Goal: Task Accomplishment & Management: Manage account settings

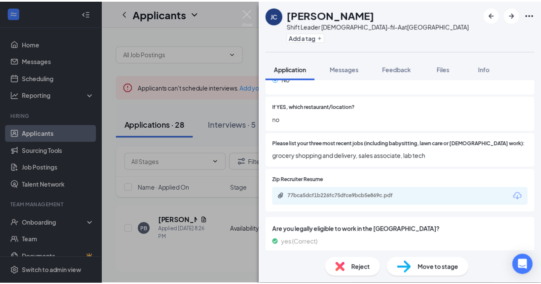
scroll to position [250, 0]
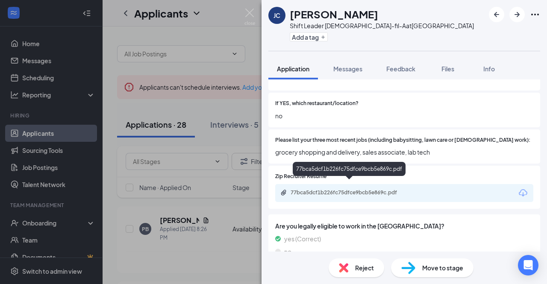
click at [326, 189] on div "77bca5dcf1b226fc75dfce9bcb5e869c.pdf" at bounding box center [351, 192] width 120 height 7
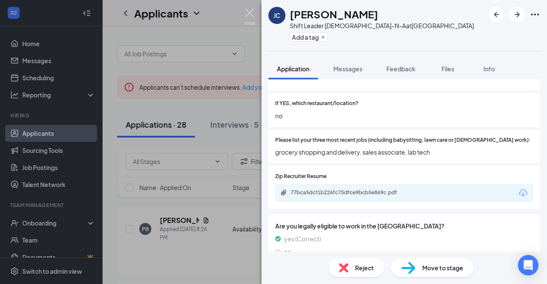
click at [247, 19] on img at bounding box center [249, 17] width 11 height 17
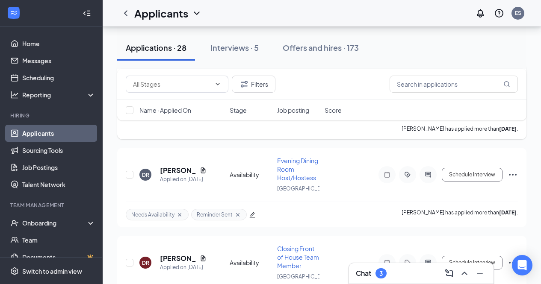
scroll to position [1777, 0]
click at [460, 15] on button "Schedule Interview" at bounding box center [471, 8] width 61 height 14
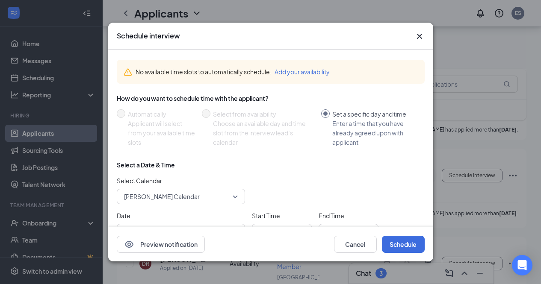
click at [420, 37] on icon "Cross" at bounding box center [419, 36] width 10 height 10
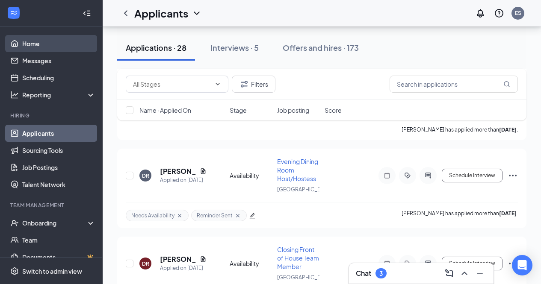
click at [36, 48] on link "Home" at bounding box center [58, 43] width 73 height 17
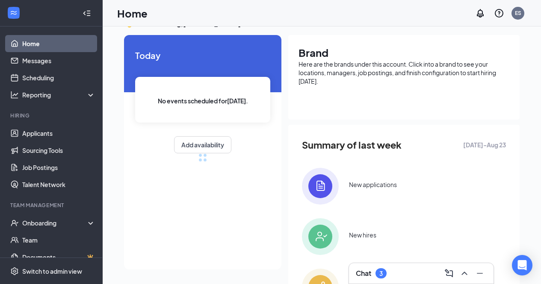
scroll to position [192, 0]
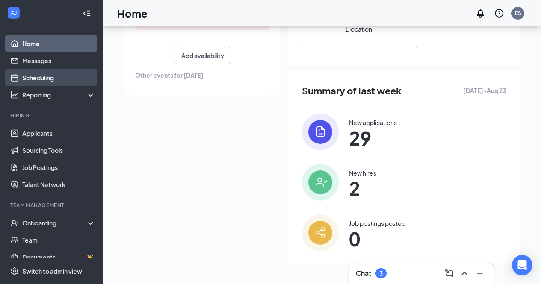
click at [69, 79] on link "Scheduling" at bounding box center [58, 77] width 73 height 17
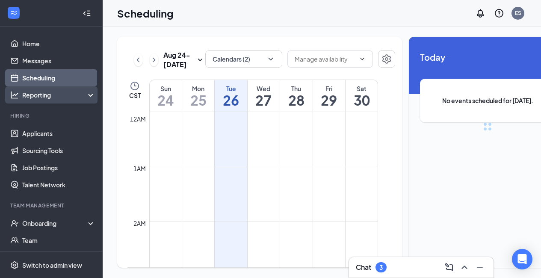
scroll to position [420, 0]
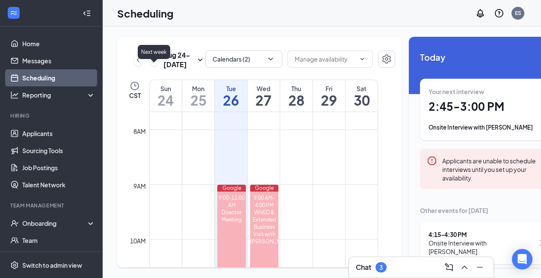
click at [153, 57] on icon "ChevronRight" at bounding box center [154, 60] width 9 height 10
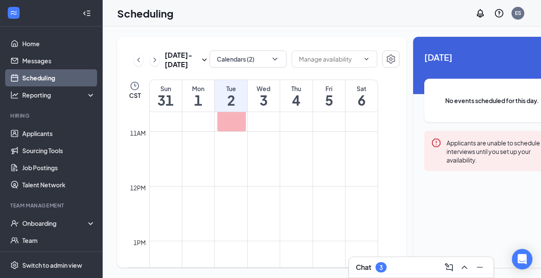
scroll to position [585, 0]
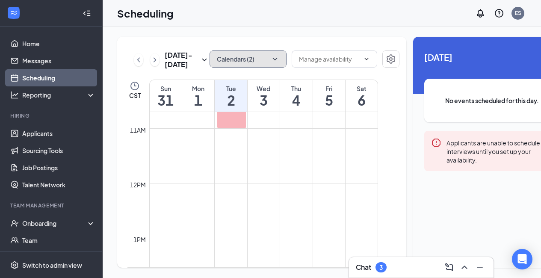
click at [266, 50] on button "Calendars (2)" at bounding box center [247, 58] width 77 height 17
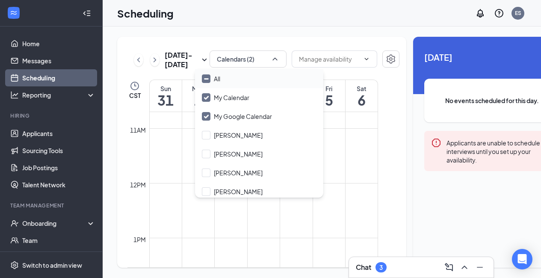
click at [209, 74] on input "All" at bounding box center [211, 78] width 18 height 9
checkbox input "true"
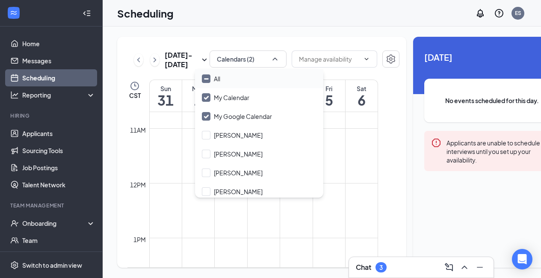
checkbox input "true"
click at [355, 68] on div "[DATE] - [DATE] All calendars CST Sun 31 Mon 1 Tue 2 Wed 3 Thu 4 Fri 5 Sat 6 12…" at bounding box center [261, 152] width 289 height 231
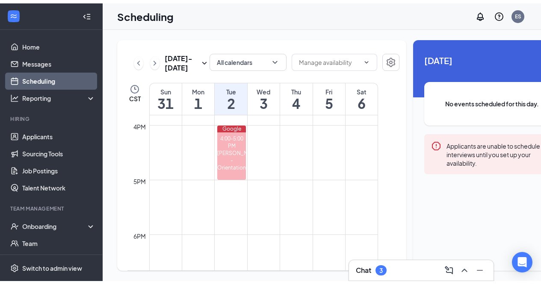
scroll to position [866, 0]
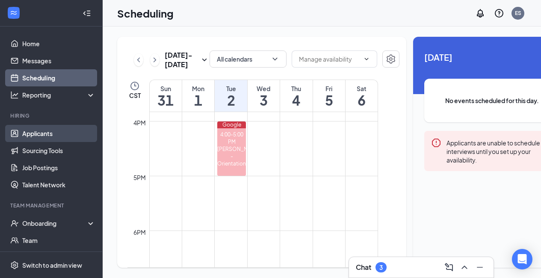
click at [40, 126] on link "Applicants" at bounding box center [58, 133] width 73 height 17
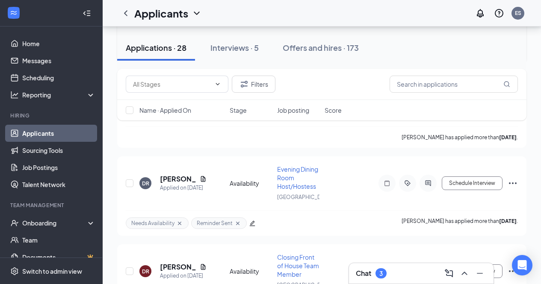
scroll to position [1768, 0]
click at [451, 23] on button "Schedule Interview" at bounding box center [471, 16] width 61 height 14
type input "[DATE]"
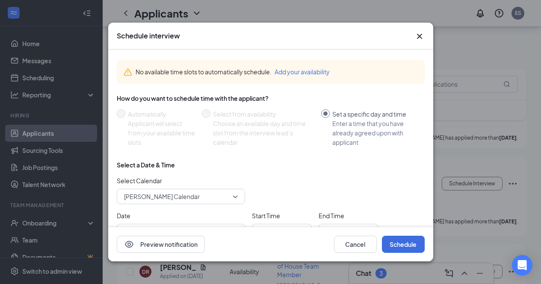
click at [196, 191] on span "[PERSON_NAME] Calendar" at bounding box center [177, 196] width 106 height 13
click at [236, 56] on div "No available time slots to automatically schedule. Add your availability" at bounding box center [271, 72] width 308 height 38
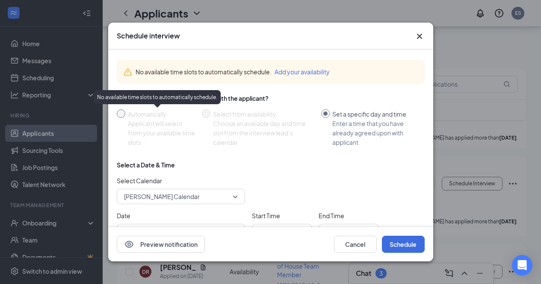
click at [142, 111] on div "Automatically" at bounding box center [161, 113] width 67 height 9
click at [165, 133] on div "Applicant will select from your available time slots" at bounding box center [161, 133] width 67 height 28
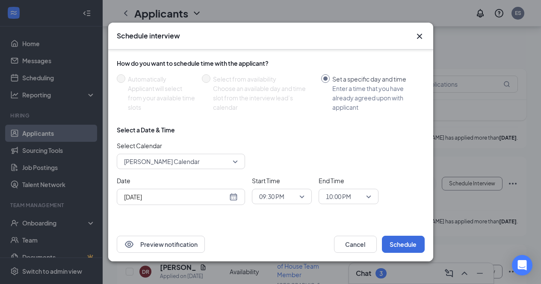
scroll to position [0, 0]
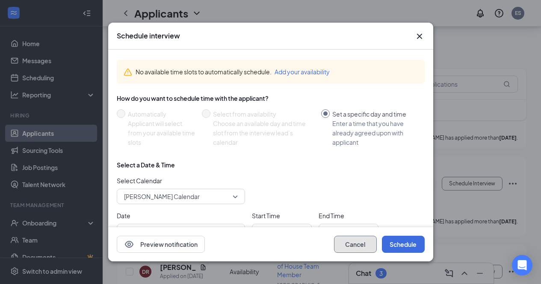
click at [341, 248] on button "Cancel" at bounding box center [355, 244] width 43 height 17
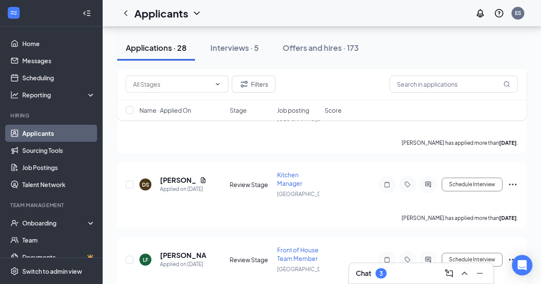
scroll to position [1289, 0]
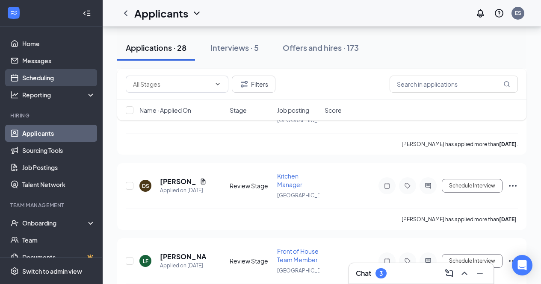
click at [46, 81] on link "Scheduling" at bounding box center [58, 77] width 73 height 17
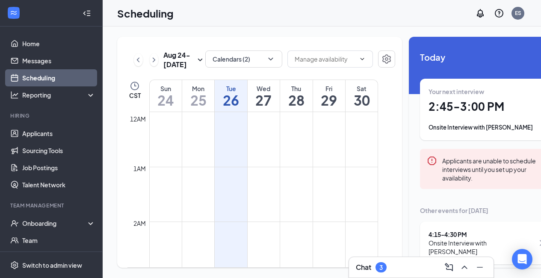
scroll to position [420, 0]
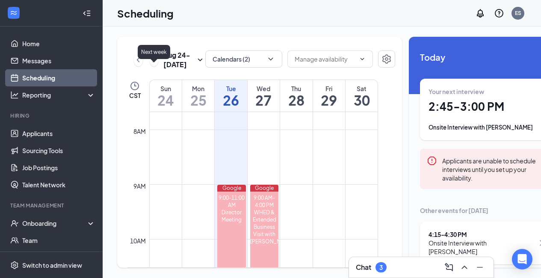
click at [156, 59] on icon "ChevronRight" at bounding box center [154, 60] width 9 height 10
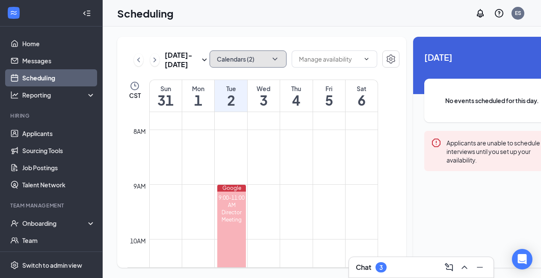
click at [238, 50] on button "Calendars (2)" at bounding box center [247, 58] width 77 height 17
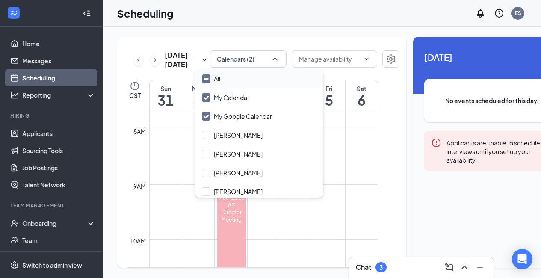
click at [207, 74] on input "All" at bounding box center [211, 78] width 18 height 9
checkbox input "true"
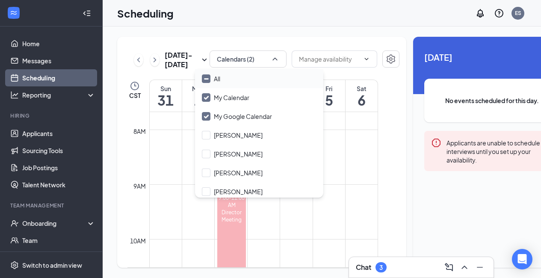
checkbox input "true"
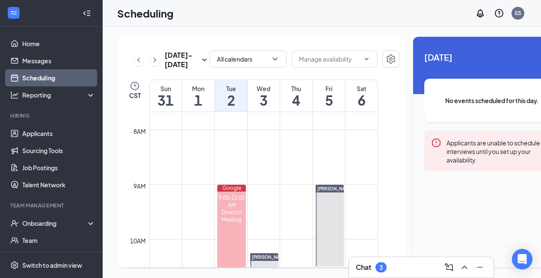
click at [344, 74] on div "[DATE] - [DATE] All calendars CST Sun 31 Mon 1 Tue 2 Wed 3 Thu 4 Fri 5 Sat 6 12…" at bounding box center [261, 152] width 289 height 231
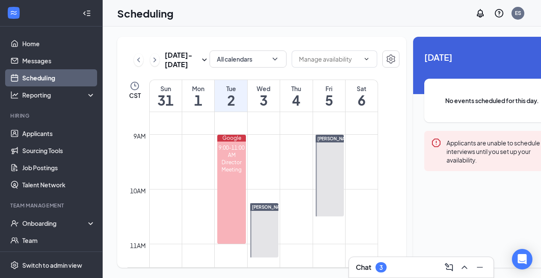
scroll to position [472, 0]
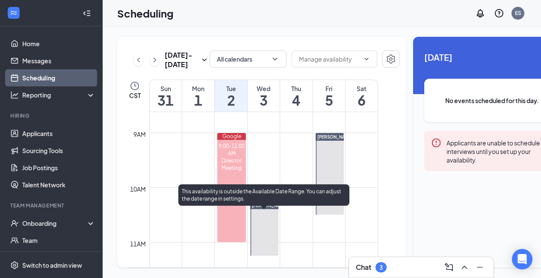
click at [264, 218] on div at bounding box center [264, 228] width 29 height 54
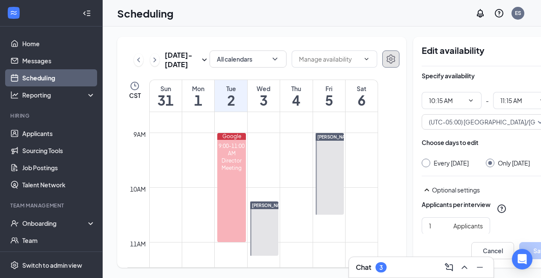
click at [385, 54] on icon "Settings" at bounding box center [390, 59] width 10 height 10
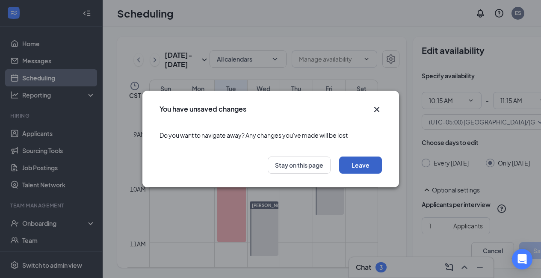
click at [372, 166] on button "Leave" at bounding box center [360, 164] width 43 height 17
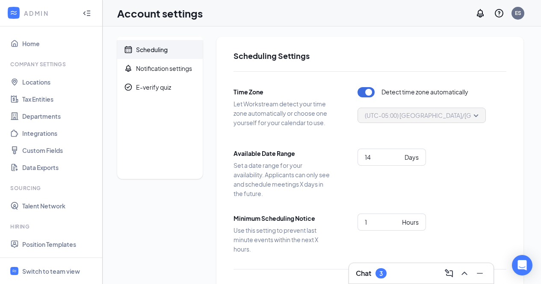
click at [87, 13] on icon "Collapse" at bounding box center [88, 13] width 3 height 6
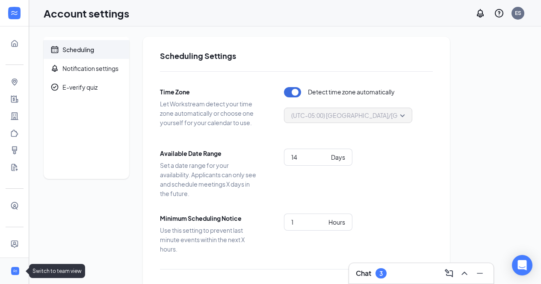
click at [12, 272] on icon "WorkstreamLogo" at bounding box center [15, 271] width 6 height 6
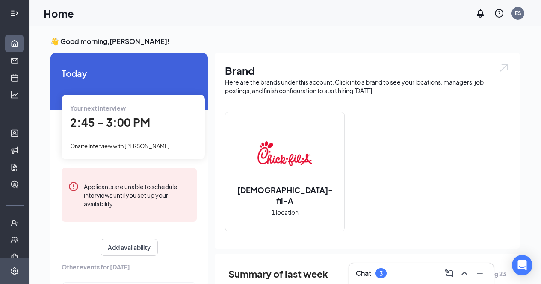
click at [10, 16] on icon "Expand" at bounding box center [14, 13] width 9 height 9
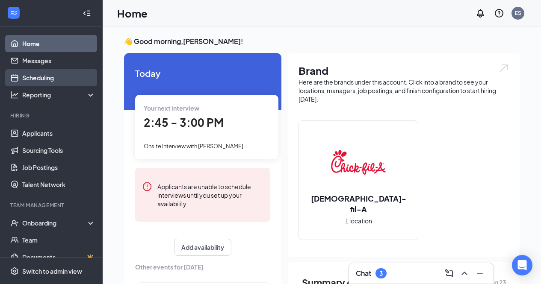
click at [35, 84] on link "Scheduling" at bounding box center [58, 77] width 73 height 17
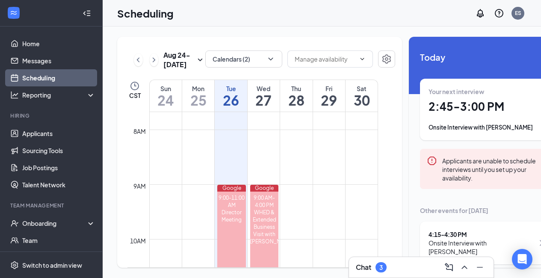
scroll to position [13, 0]
click at [155, 59] on icon "ChevronRight" at bounding box center [154, 60] width 9 height 10
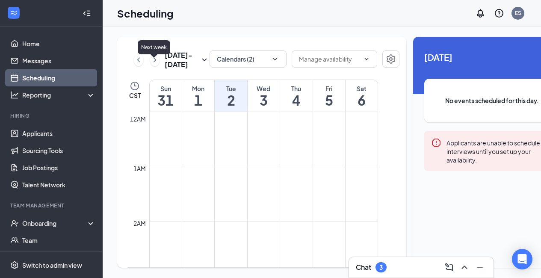
click at [153, 55] on icon "ChevronRight" at bounding box center [154, 60] width 9 height 10
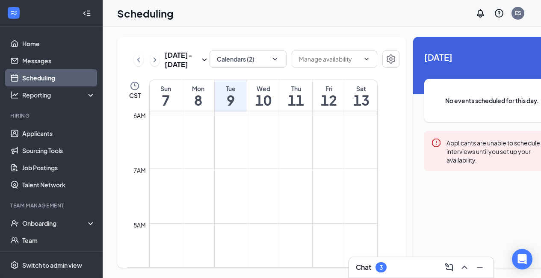
scroll to position [327, 0]
click at [183, 154] on td at bounding box center [263, 161] width 228 height 14
click at [246, 50] on button "Calendars (2)" at bounding box center [247, 58] width 77 height 17
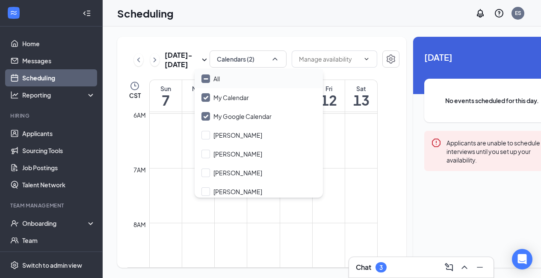
click at [217, 74] on input "All" at bounding box center [210, 78] width 18 height 9
checkbox input "true"
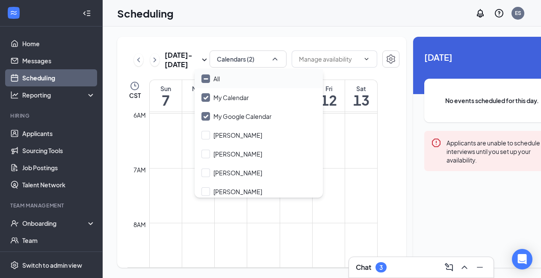
checkbox input "true"
click at [322, 204] on td at bounding box center [263, 202] width 228 height 14
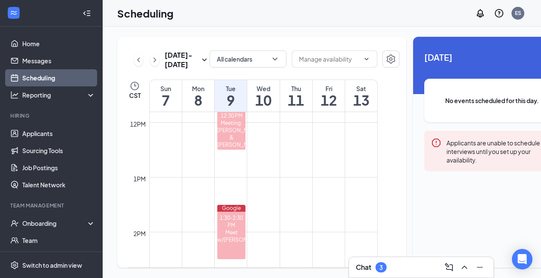
scroll to position [647, 0]
drag, startPoint x: 307, startPoint y: 206, endPoint x: 291, endPoint y: 208, distance: 15.9
click at [291, 208] on td at bounding box center [263, 210] width 228 height 14
click at [140, 56] on icon "ChevronLeft" at bounding box center [138, 60] width 9 height 10
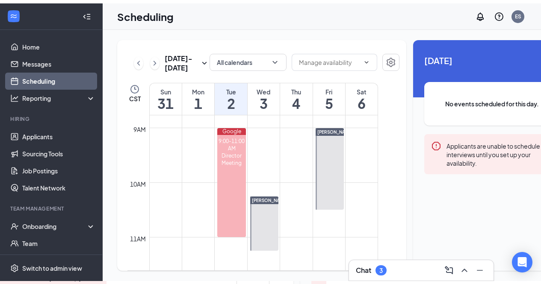
scroll to position [478, 0]
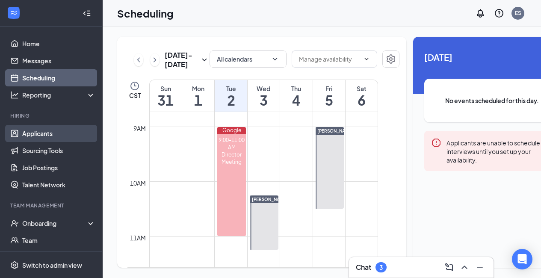
click at [61, 125] on link "Applicants" at bounding box center [58, 133] width 73 height 17
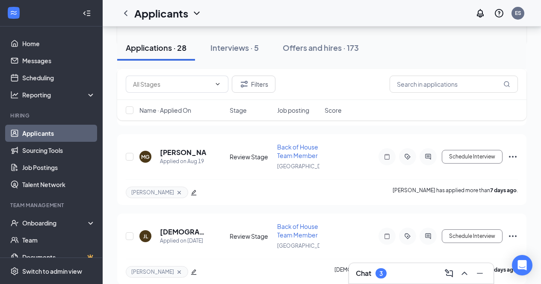
scroll to position [2054, 0]
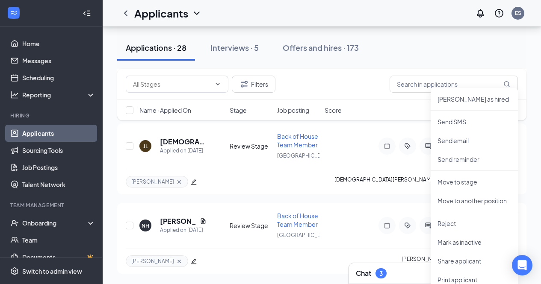
scroll to position [2148, 0]
click at [453, 238] on p "Mark as inactive" at bounding box center [474, 242] width 74 height 9
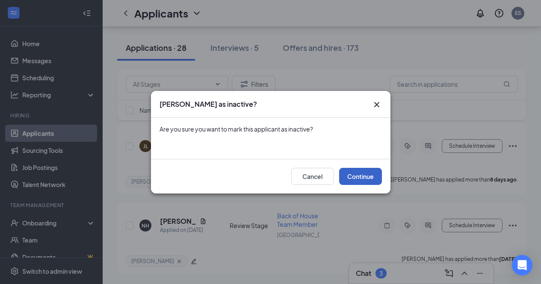
click at [349, 179] on button "Continue" at bounding box center [360, 176] width 43 height 17
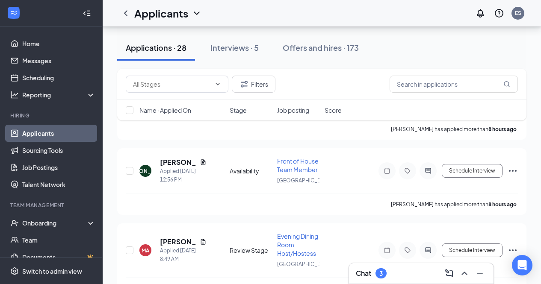
scroll to position [677, 0]
click at [511, 101] on icon "Ellipses" at bounding box center [512, 96] width 10 height 10
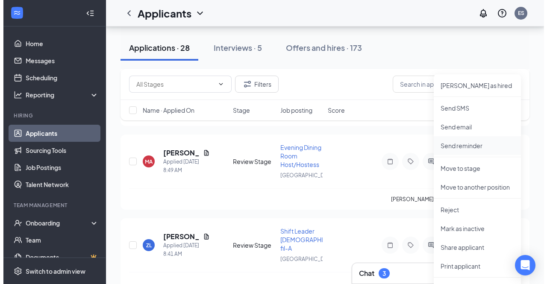
scroll to position [770, 0]
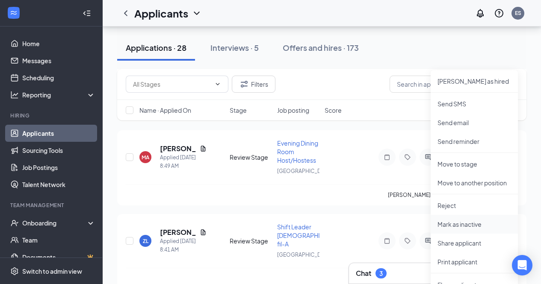
click at [465, 226] on p "Mark as inactive" at bounding box center [474, 224] width 74 height 9
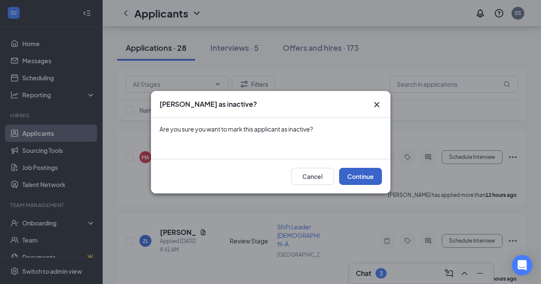
click at [363, 174] on button "Continue" at bounding box center [360, 176] width 43 height 17
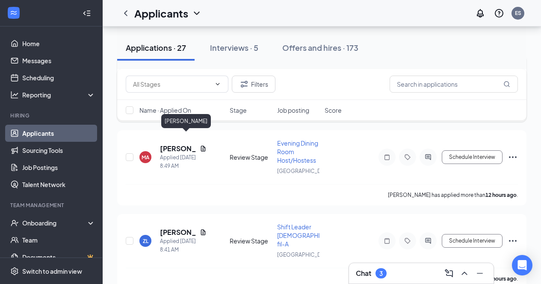
click at [172, 74] on h5 "[PERSON_NAME]" at bounding box center [178, 69] width 36 height 9
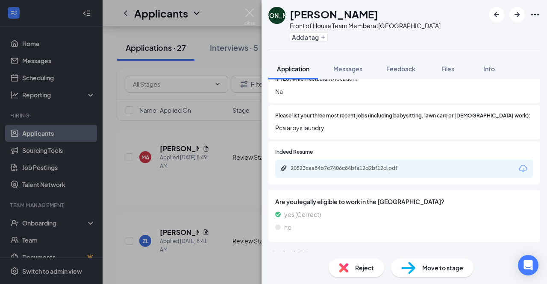
scroll to position [276, 0]
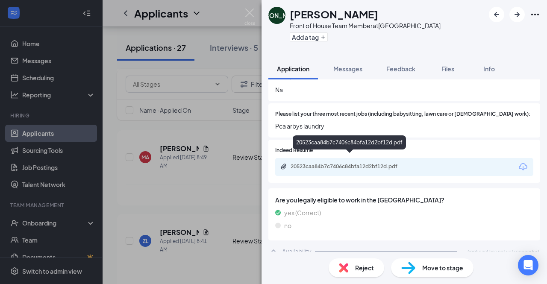
click at [335, 163] on div "20523caa84b7c7406c84bfa12d2bf12d.pdf" at bounding box center [351, 166] width 120 height 7
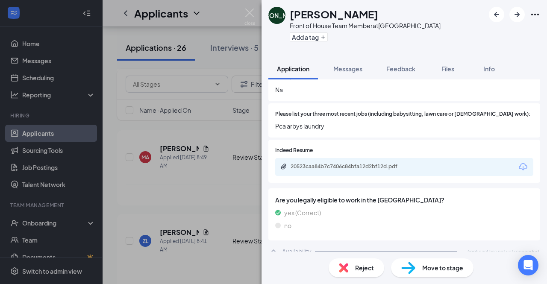
scroll to position [273, 0]
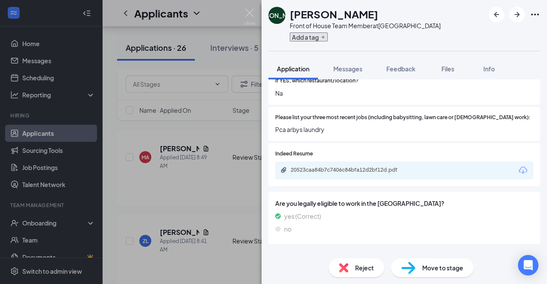
click at [321, 36] on button "Add a tag" at bounding box center [309, 36] width 38 height 9
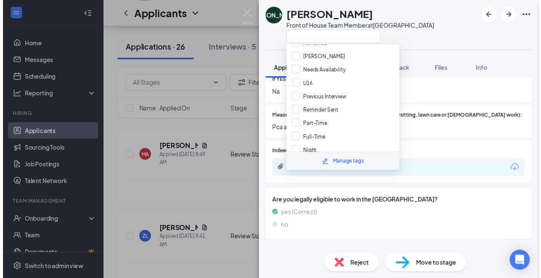
scroll to position [94, 0]
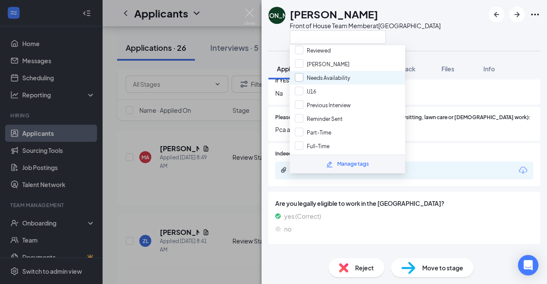
click at [300, 73] on input "Needs Availability" at bounding box center [322, 77] width 55 height 9
checkbox input "true"
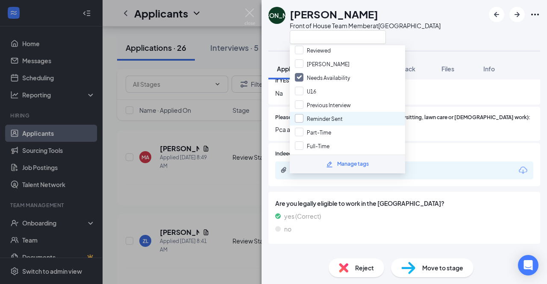
click at [338, 114] on input "Reminder Sent" at bounding box center [319, 118] width 48 height 9
checkbox input "true"
click at [421, 43] on div at bounding box center [365, 37] width 151 height 14
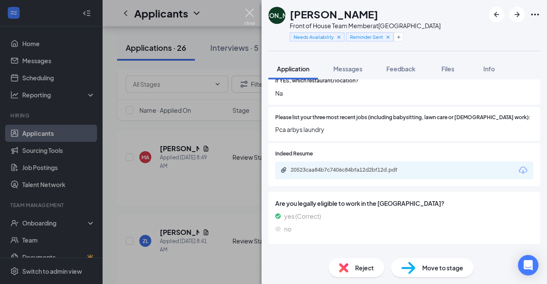
click at [246, 13] on img at bounding box center [249, 17] width 11 height 17
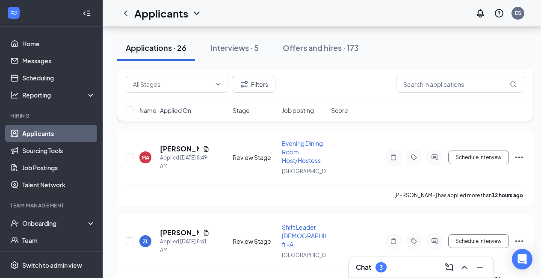
click at [518, 100] on div "[PERSON_NAME] Applied [DATE] 12:56 PM Availability Front of House Team Member C…" at bounding box center [325, 82] width 398 height 37
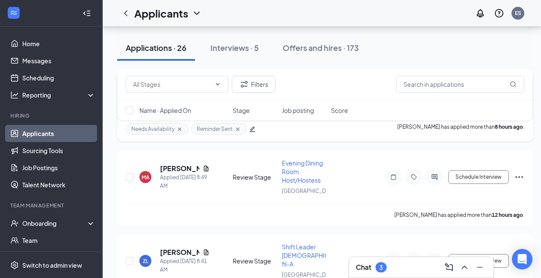
scroll to position [679, 0]
click at [519, 94] on icon "Ellipses" at bounding box center [519, 94] width 8 height 2
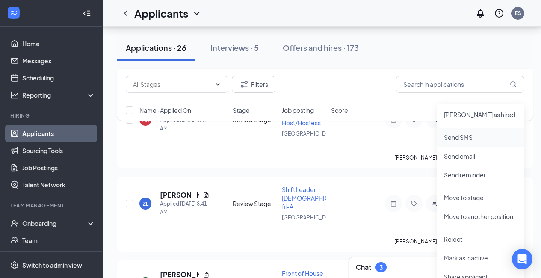
scroll to position [737, 0]
click at [475, 176] on p "Send reminder" at bounding box center [481, 174] width 74 height 9
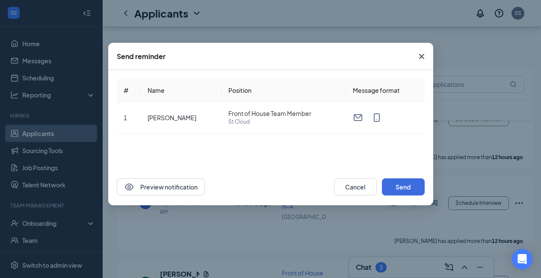
click at [390, 174] on div "Preview notification Cancel Send" at bounding box center [270, 186] width 325 height 37
click at [394, 181] on button "Send" at bounding box center [403, 186] width 43 height 17
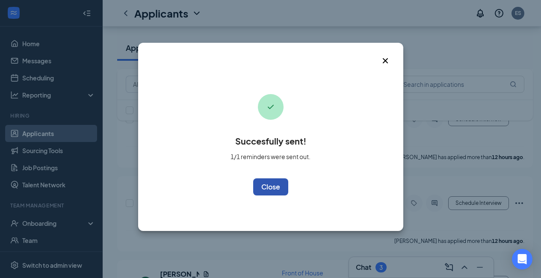
click at [271, 185] on button "OK" at bounding box center [270, 186] width 35 height 17
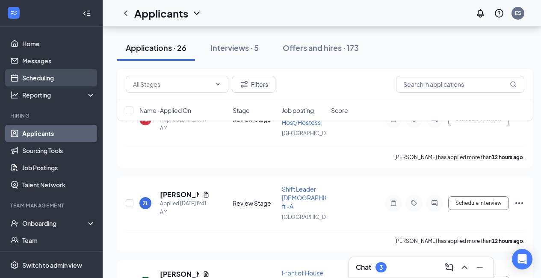
click at [61, 76] on link "Scheduling" at bounding box center [58, 77] width 73 height 17
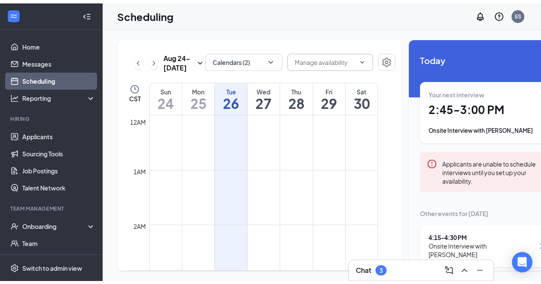
scroll to position [420, 0]
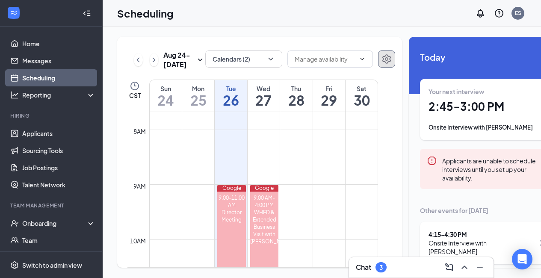
click at [382, 54] on icon "Settings" at bounding box center [386, 58] width 9 height 9
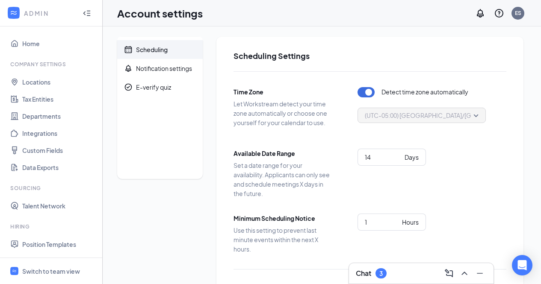
click at [82, 12] on icon "Collapse" at bounding box center [86, 13] width 9 height 9
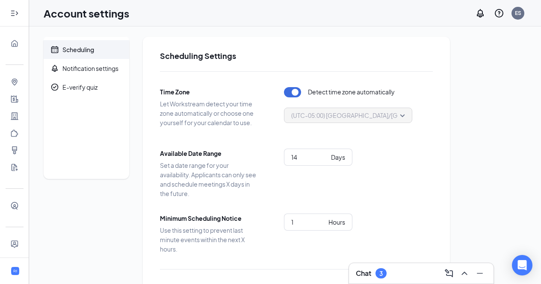
click at [11, 13] on icon "Expand" at bounding box center [14, 13] width 9 height 9
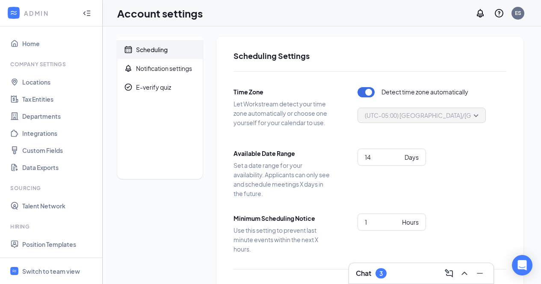
click at [11, 13] on icon "WorkstreamLogo" at bounding box center [13, 13] width 9 height 9
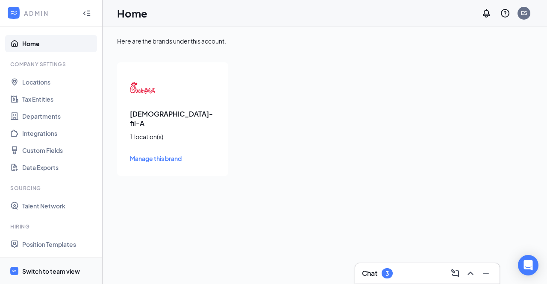
click at [62, 270] on div "Switch to team view" at bounding box center [51, 271] width 58 height 9
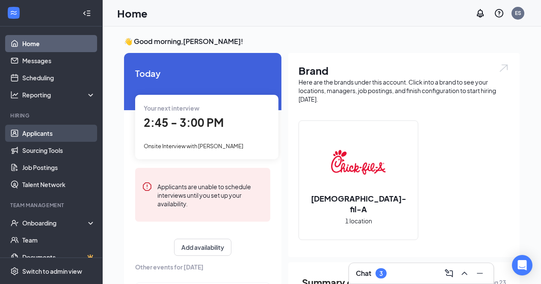
click at [65, 135] on link "Applicants" at bounding box center [58, 133] width 73 height 17
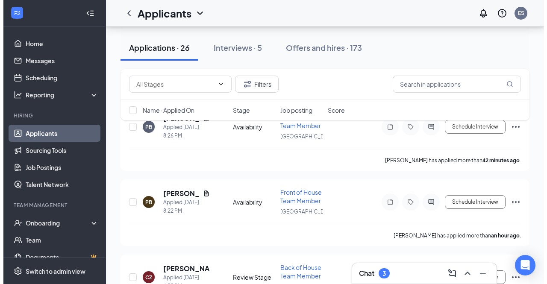
scroll to position [144, 0]
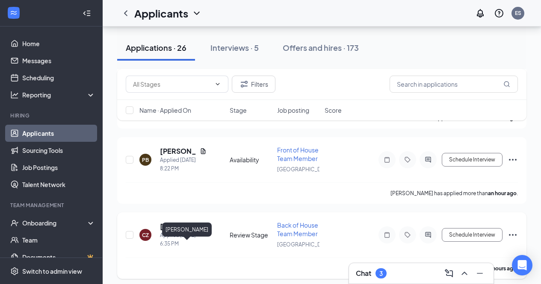
click at [164, 231] on h5 "[PERSON_NAME]" at bounding box center [183, 226] width 47 height 9
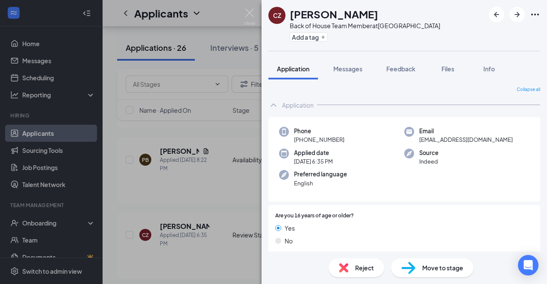
drag, startPoint x: 370, startPoint y: 18, endPoint x: 285, endPoint y: 15, distance: 85.1
click at [285, 15] on div "CZ [PERSON_NAME] Back of House Team Member at [GEOGRAPHIC_DATA] Add a tag" at bounding box center [354, 25] width 172 height 37
copy div "[PERSON_NAME]"
click at [248, 15] on img at bounding box center [249, 17] width 11 height 17
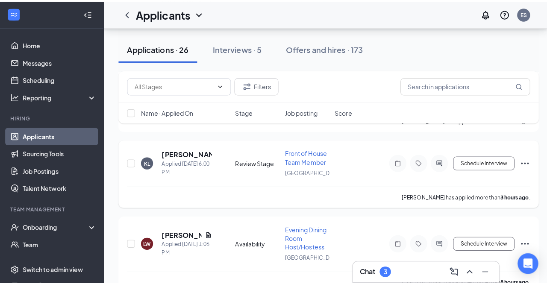
scroll to position [295, 0]
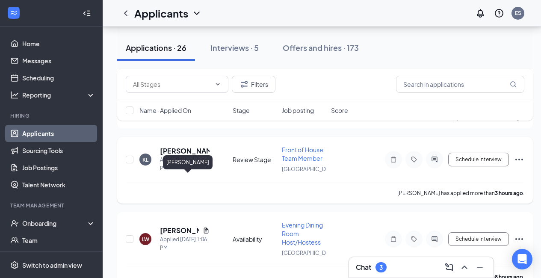
click at [175, 156] on h5 "[PERSON_NAME]" at bounding box center [185, 150] width 50 height 9
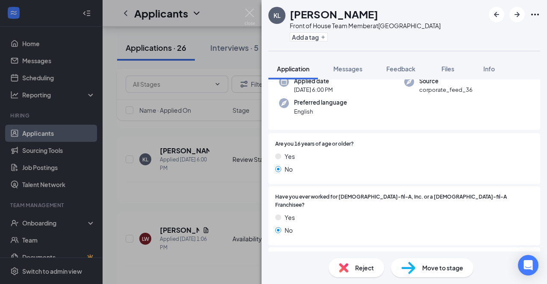
scroll to position [73, 0]
click at [396, 59] on button "Feedback" at bounding box center [401, 68] width 46 height 21
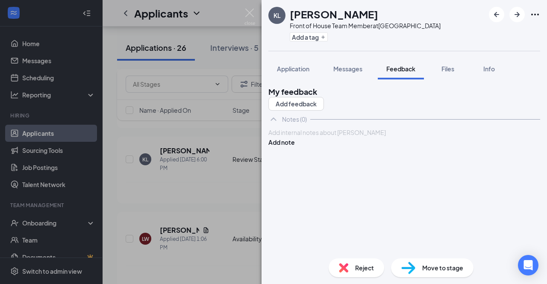
click at [322, 137] on div at bounding box center [404, 132] width 271 height 9
click at [295, 147] on button "Add note" at bounding box center [281, 142] width 26 height 9
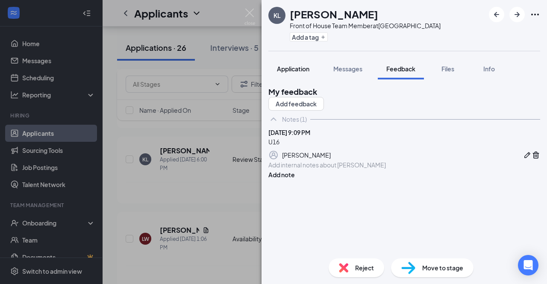
click at [285, 72] on span "Application" at bounding box center [293, 69] width 32 height 8
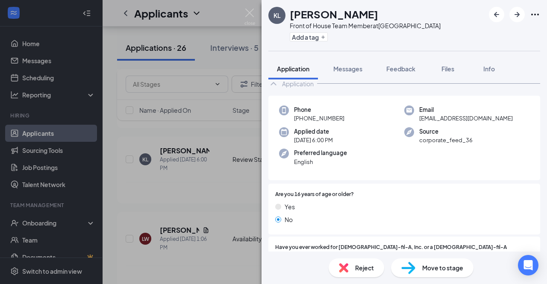
scroll to position [22, 0]
click at [350, 275] on div "Reject" at bounding box center [357, 268] width 56 height 19
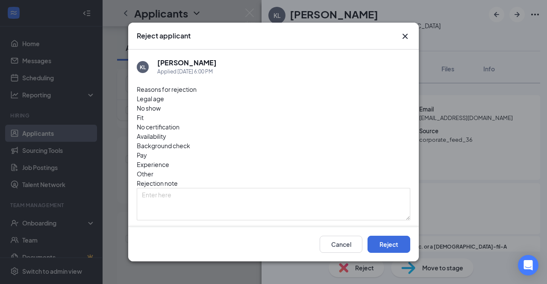
click at [165, 229] on input "Send rejection message If unchecked, the applicant will not receive a rejection…" at bounding box center [223, 238] width 172 height 18
checkbox input "true"
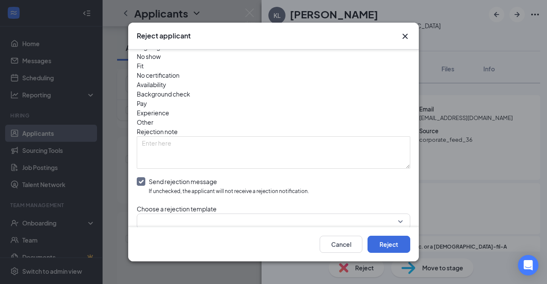
scroll to position [52, 0]
click at [165, 214] on input "search" at bounding box center [270, 221] width 257 height 15
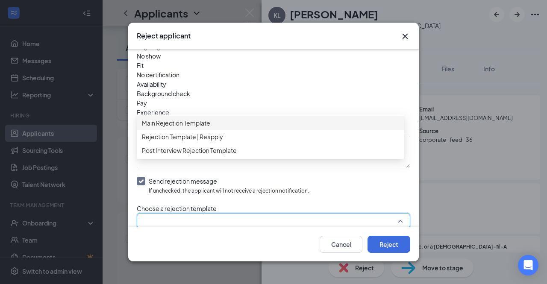
click at [188, 126] on span "Main Rejection Template" at bounding box center [176, 122] width 68 height 9
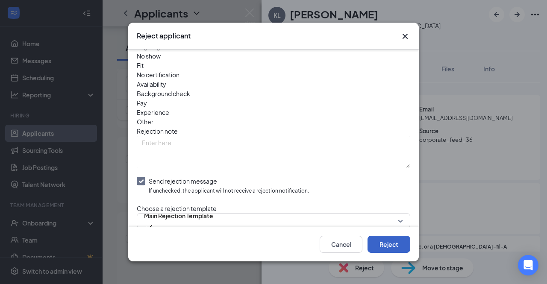
click at [400, 236] on button "Reject" at bounding box center [389, 244] width 43 height 17
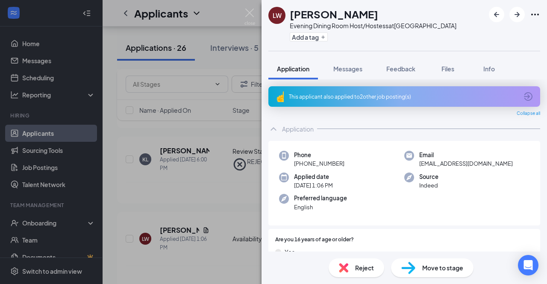
click at [429, 99] on div "This applicant also applied to 2 other job posting(s)" at bounding box center [403, 96] width 229 height 7
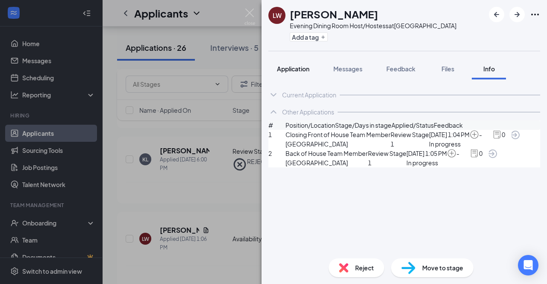
click at [284, 69] on span "Application" at bounding box center [293, 69] width 32 height 8
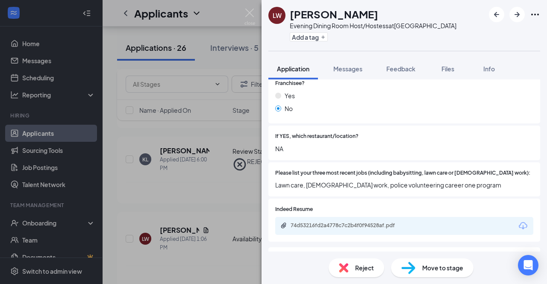
scroll to position [224, 0]
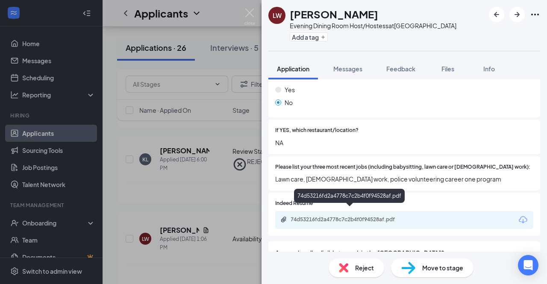
click at [346, 216] on div "74d53216fd2a4778c7c2b4f0f94528af.pdf" at bounding box center [351, 219] width 120 height 7
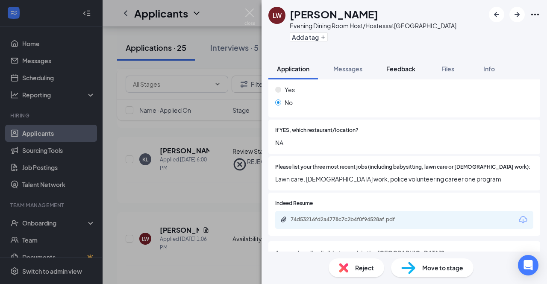
click at [407, 63] on button "Feedback" at bounding box center [401, 68] width 46 height 21
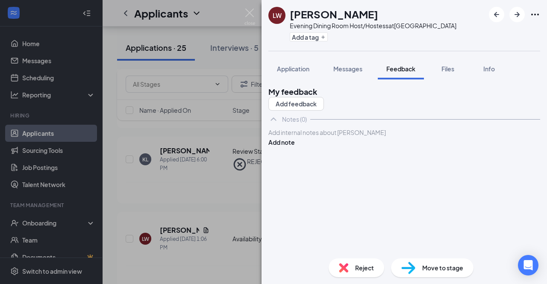
click at [341, 137] on div at bounding box center [404, 132] width 271 height 9
click at [295, 147] on button "Add note" at bounding box center [281, 142] width 26 height 9
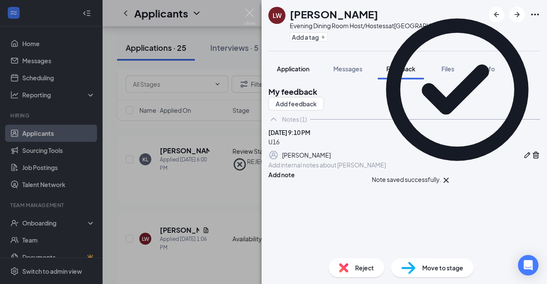
click at [285, 69] on span "Application" at bounding box center [293, 69] width 32 height 8
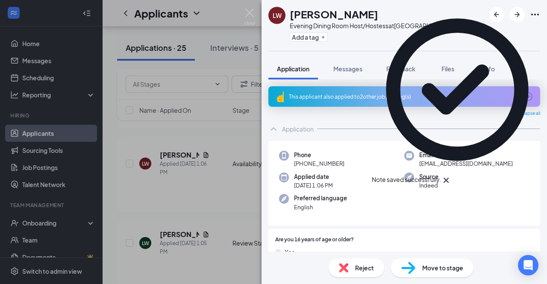
click at [339, 268] on img at bounding box center [343, 267] width 9 height 9
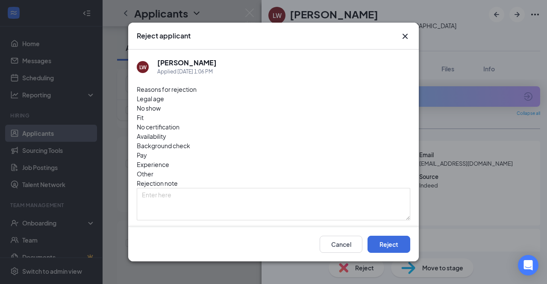
click at [154, 229] on input "Send rejection message If unchecked, the applicant will not receive a rejection…" at bounding box center [223, 238] width 172 height 18
checkbox input "true"
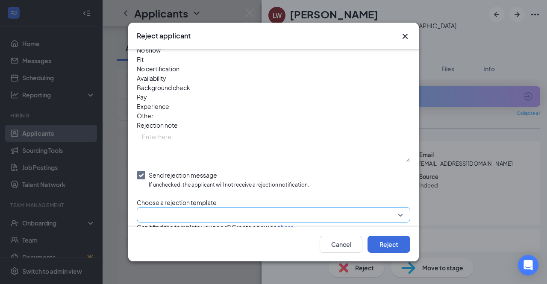
click at [159, 208] on input "search" at bounding box center [270, 215] width 257 height 15
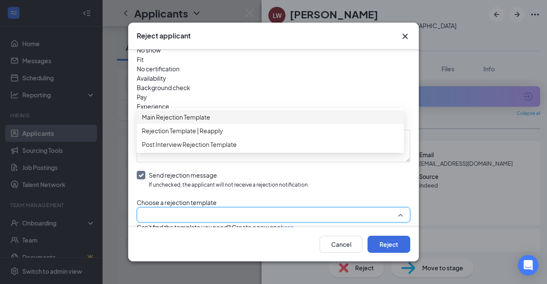
click at [188, 121] on span "Main Rejection Template" at bounding box center [176, 116] width 68 height 9
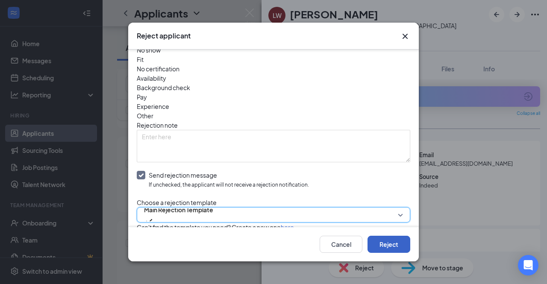
click at [388, 237] on button "Reject" at bounding box center [389, 244] width 43 height 17
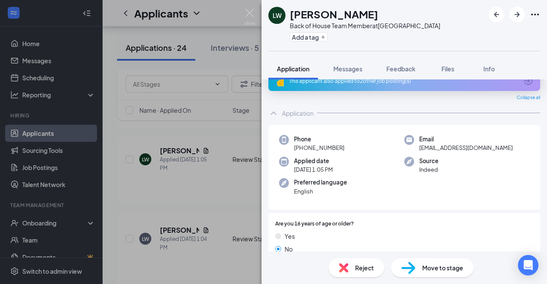
scroll to position [15, 0]
click at [407, 68] on span "Feedback" at bounding box center [400, 69] width 29 height 8
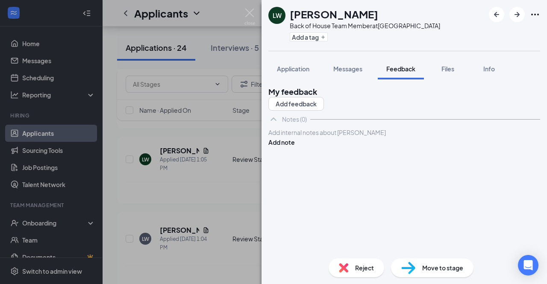
click at [312, 137] on div at bounding box center [404, 132] width 271 height 9
click at [295, 147] on button "Add note" at bounding box center [281, 142] width 26 height 9
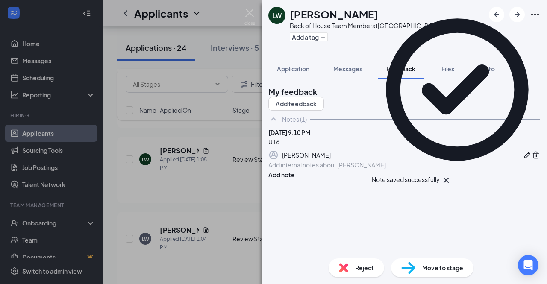
click at [346, 273] on div "Reject" at bounding box center [357, 268] width 56 height 19
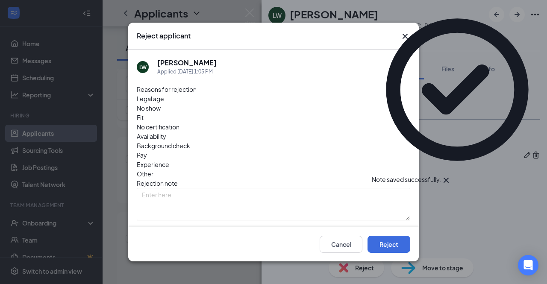
scroll to position [23, 0]
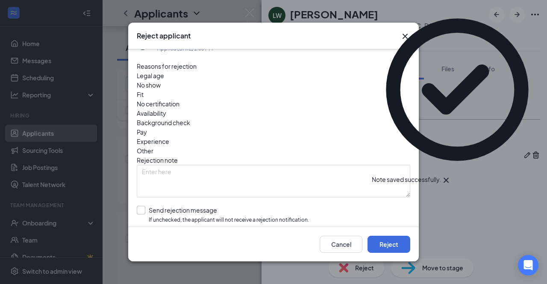
click at [189, 206] on input "Send rejection message If unchecked, the applicant will not receive a rejection…" at bounding box center [223, 215] width 172 height 18
checkbox input "true"
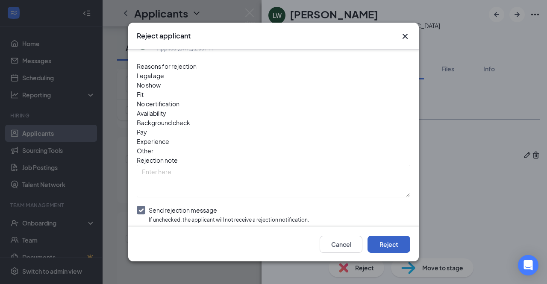
click at [372, 242] on button "Reject" at bounding box center [389, 244] width 43 height 17
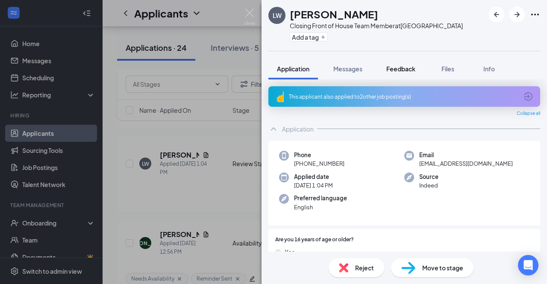
click at [417, 69] on button "Feedback" at bounding box center [401, 68] width 46 height 21
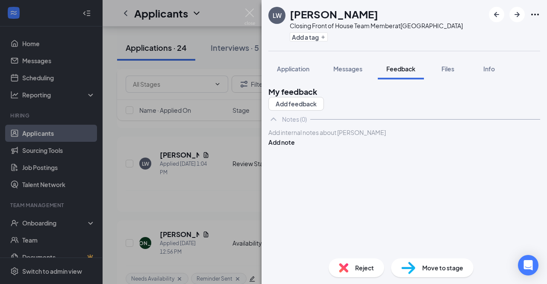
click at [331, 137] on div at bounding box center [404, 132] width 271 height 9
click at [295, 147] on button "Add note" at bounding box center [281, 142] width 26 height 9
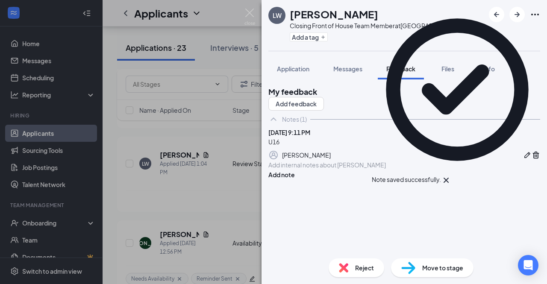
click at [366, 257] on div "Reject Move to stage" at bounding box center [404, 268] width 285 height 32
click at [364, 262] on div "Reject" at bounding box center [357, 268] width 56 height 19
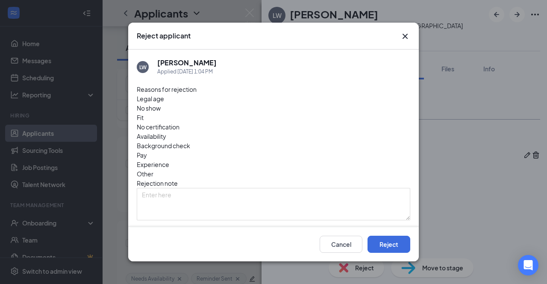
click at [197, 229] on input "Send rejection message If unchecked, the applicant will not receive a rejection…" at bounding box center [223, 238] width 172 height 18
checkbox input "true"
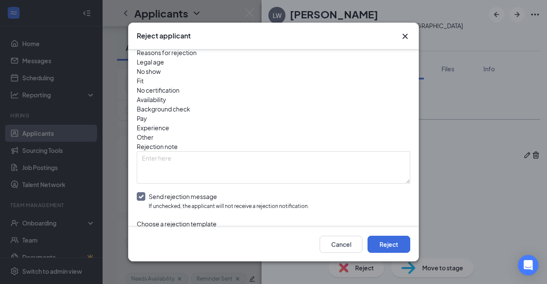
scroll to position [38, 0]
click at [201, 228] on input "search" at bounding box center [270, 235] width 257 height 15
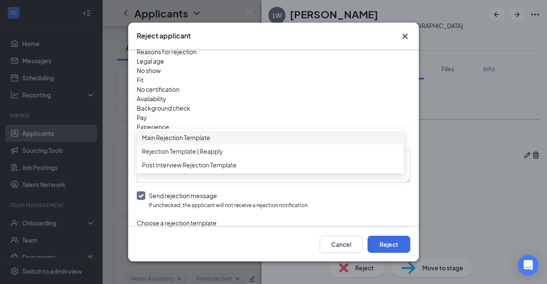
click at [210, 133] on div "Main Rejection Template" at bounding box center [270, 138] width 267 height 14
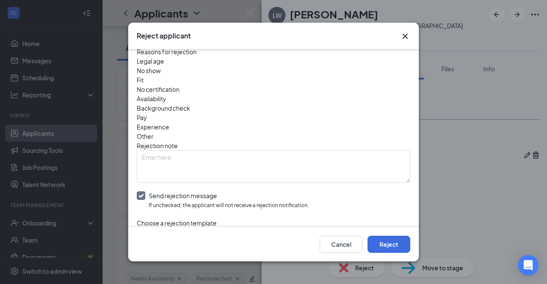
click at [375, 235] on div "Cancel Reject" at bounding box center [273, 244] width 291 height 34
click at [376, 242] on button "Reject" at bounding box center [389, 244] width 43 height 17
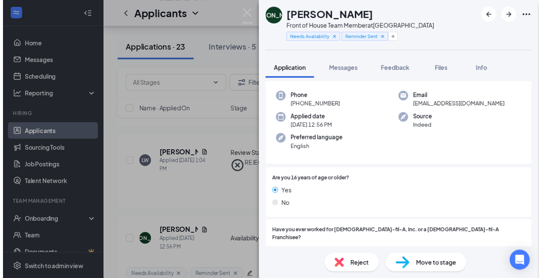
scroll to position [276, 0]
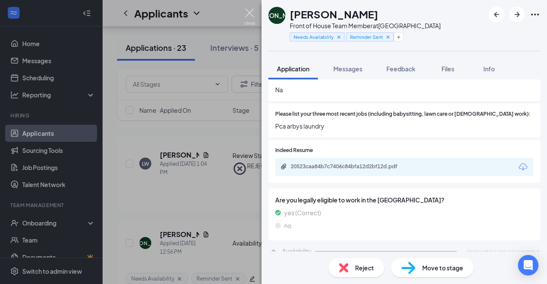
click at [253, 10] on img at bounding box center [249, 17] width 11 height 17
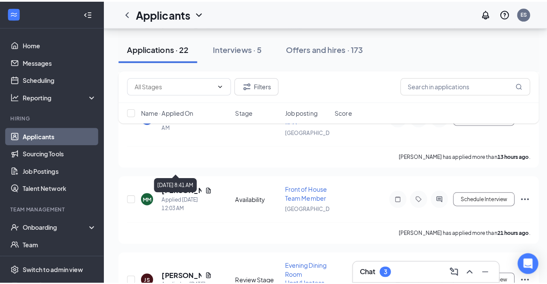
scroll to position [507, 0]
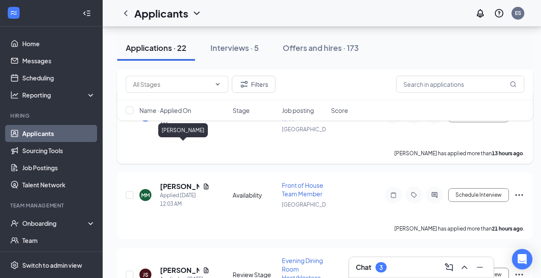
click at [169, 112] on h5 "[PERSON_NAME]" at bounding box center [179, 106] width 39 height 9
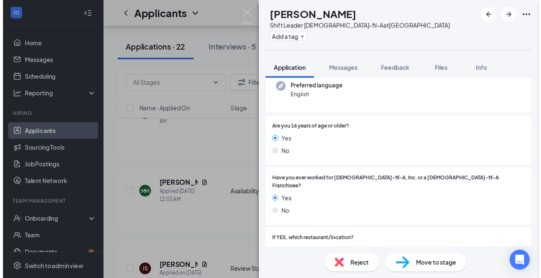
scroll to position [88, 0]
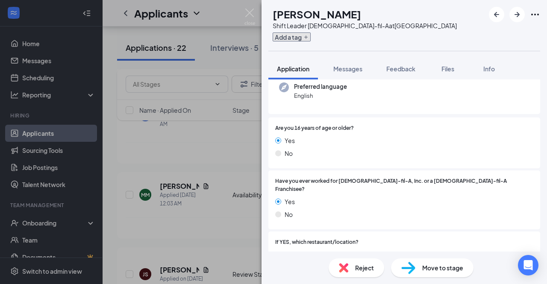
click at [311, 33] on button "Add a tag" at bounding box center [292, 36] width 38 height 9
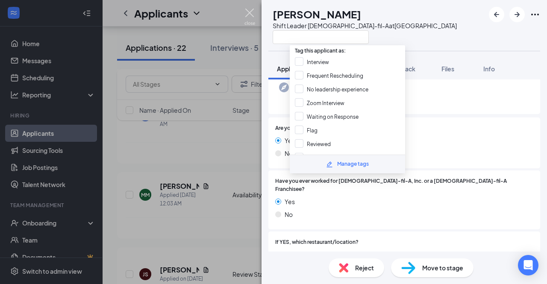
click at [248, 14] on img at bounding box center [249, 17] width 11 height 17
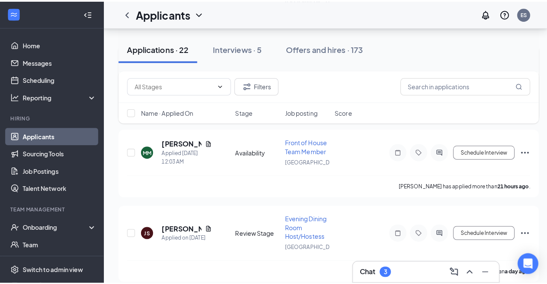
scroll to position [585, 0]
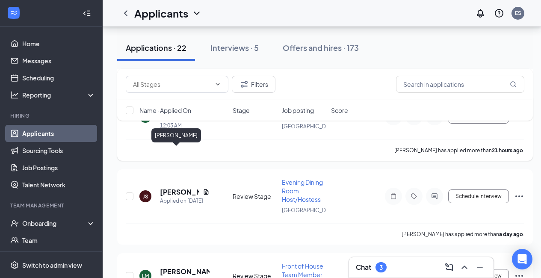
click at [186, 113] on h5 "[PERSON_NAME]" at bounding box center [179, 107] width 39 height 9
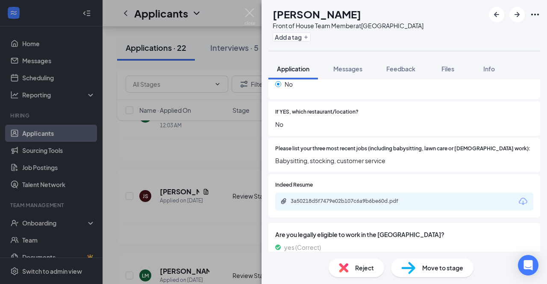
scroll to position [253, 0]
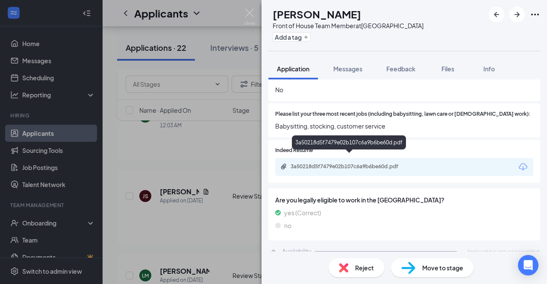
click at [371, 163] on div "3a50218d5f7479e02b107c6a9b6be60d.pdf" at bounding box center [351, 166] width 120 height 7
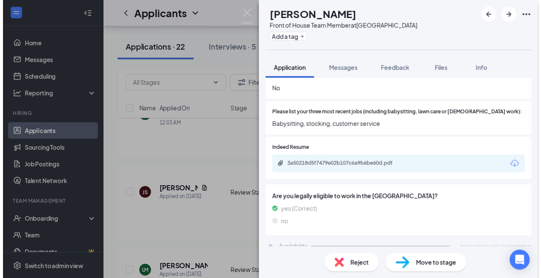
scroll to position [249, 0]
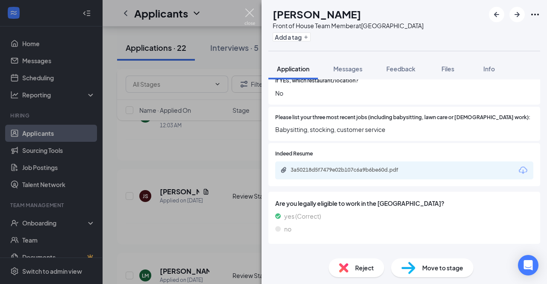
click at [253, 15] on img at bounding box center [249, 17] width 11 height 17
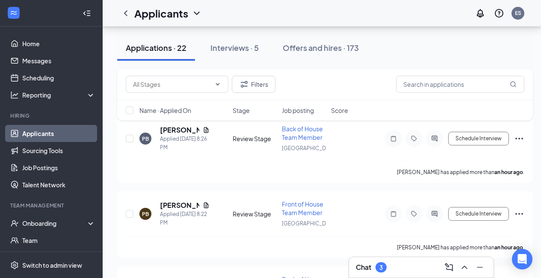
scroll to position [90, 0]
click at [59, 74] on link "Scheduling" at bounding box center [58, 77] width 73 height 17
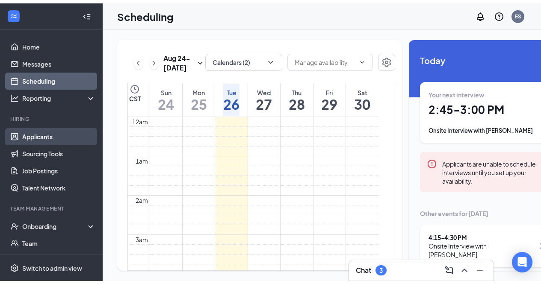
scroll to position [420, 0]
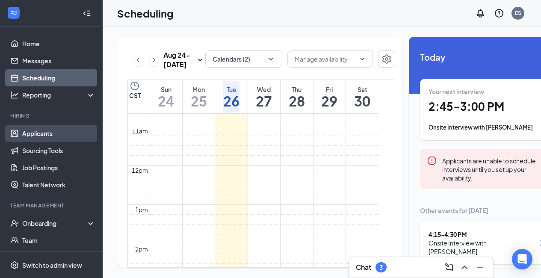
click at [52, 138] on link "Applicants" at bounding box center [58, 133] width 73 height 17
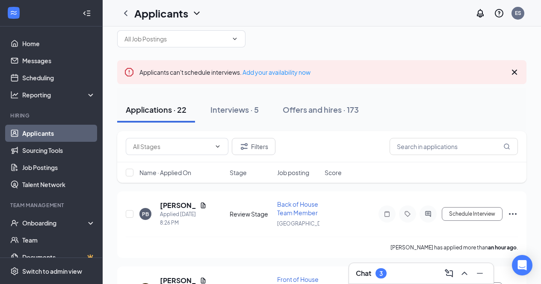
scroll to position [15, 0]
click at [403, 147] on input "text" at bounding box center [453, 146] width 128 height 17
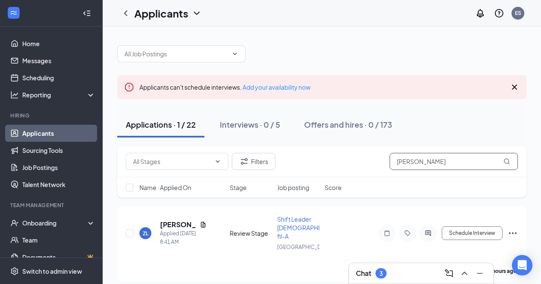
scroll to position [7, 0]
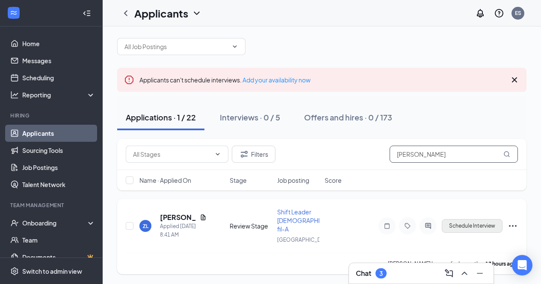
type input "[PERSON_NAME]"
click at [459, 229] on button "Schedule Interview" at bounding box center [471, 226] width 61 height 14
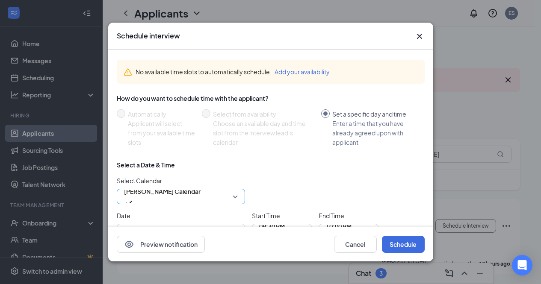
click at [239, 193] on div "[PERSON_NAME] Calendar" at bounding box center [181, 196] width 128 height 15
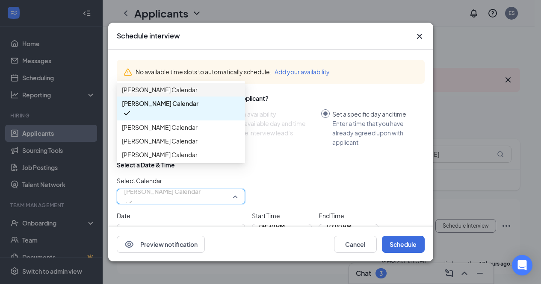
click at [170, 94] on span "[PERSON_NAME] Calendar" at bounding box center [160, 89] width 76 height 9
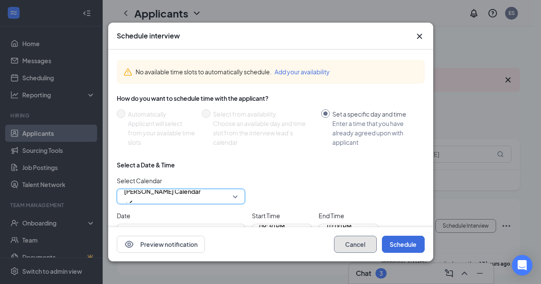
click at [341, 244] on button "Cancel" at bounding box center [355, 244] width 43 height 17
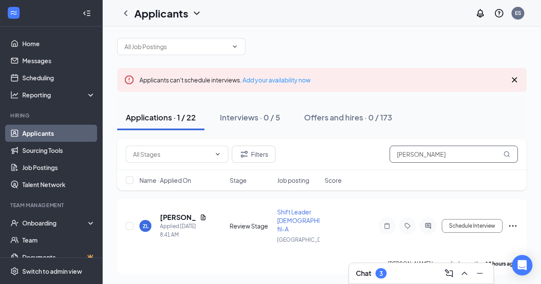
drag, startPoint x: 432, startPoint y: 156, endPoint x: 388, endPoint y: 159, distance: 44.5
click at [388, 159] on div "Filters [PERSON_NAME]" at bounding box center [322, 154] width 392 height 17
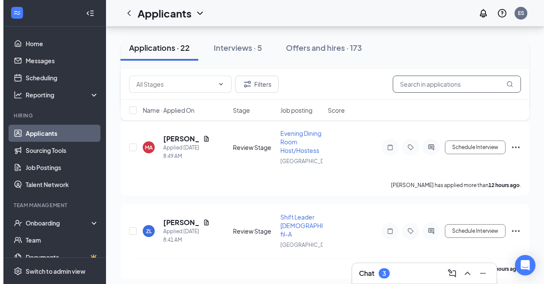
scroll to position [391, 0]
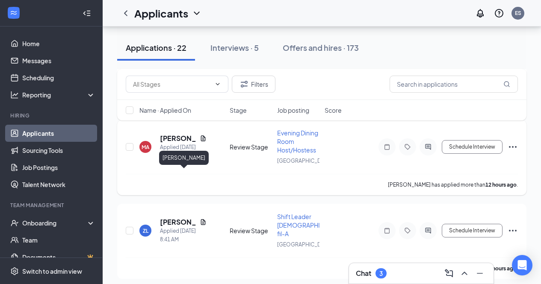
click at [173, 143] on h5 "[PERSON_NAME]" at bounding box center [178, 138] width 36 height 9
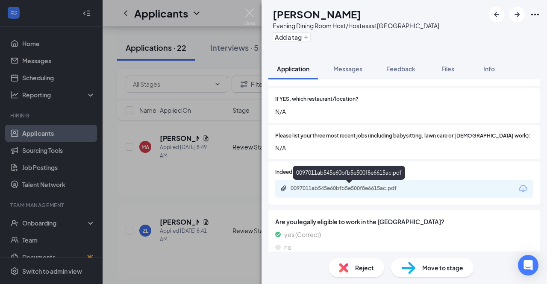
scroll to position [208, 0]
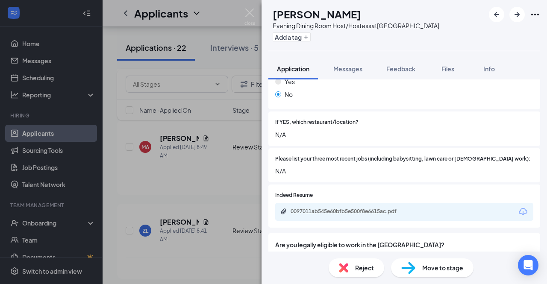
click at [368, 211] on div "0097011ab545e60bfb5e500f8e6615ac.pdf" at bounding box center [404, 212] width 258 height 18
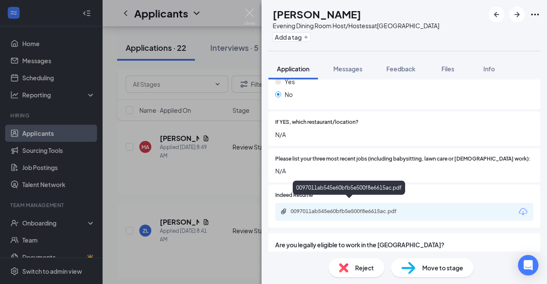
click at [365, 208] on div "0097011ab545e60bfb5e500f8e6615ac.pdf" at bounding box center [349, 212] width 138 height 8
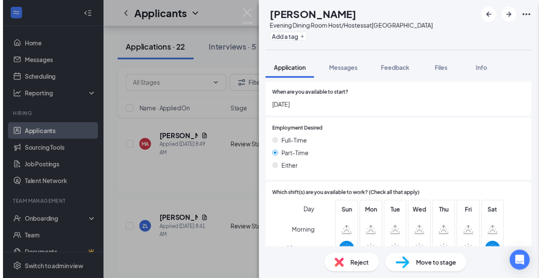
scroll to position [520, 0]
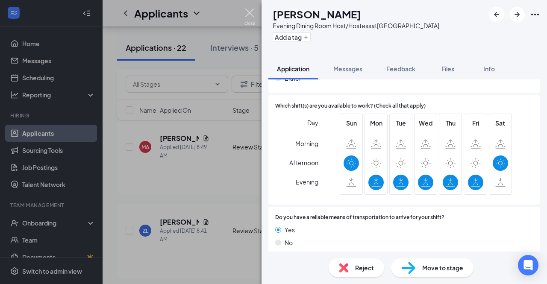
click at [250, 10] on img at bounding box center [249, 17] width 11 height 17
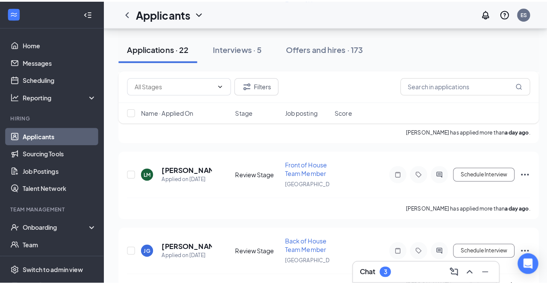
scroll to position [690, 0]
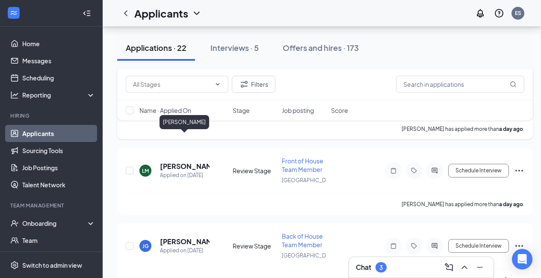
click at [172, 91] on h5 "[PERSON_NAME]" at bounding box center [179, 86] width 39 height 9
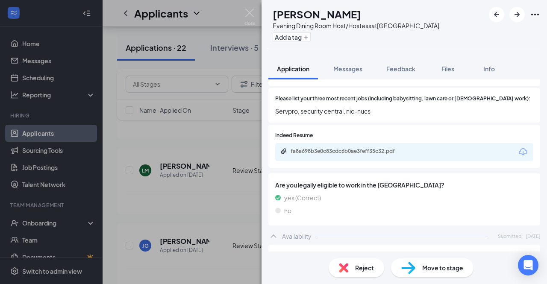
scroll to position [274, 0]
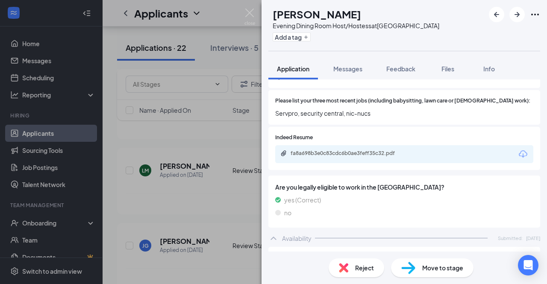
click at [347, 145] on div "fa8a698b3e0c83cdc6b0ae3feff35c32.pdf" at bounding box center [404, 154] width 258 height 18
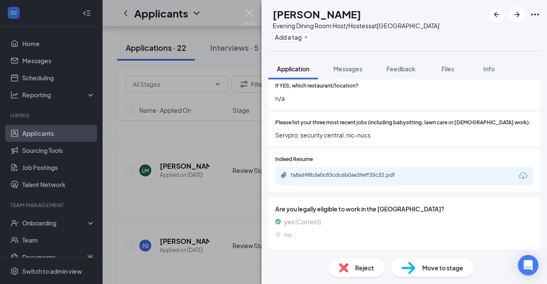
scroll to position [253, 0]
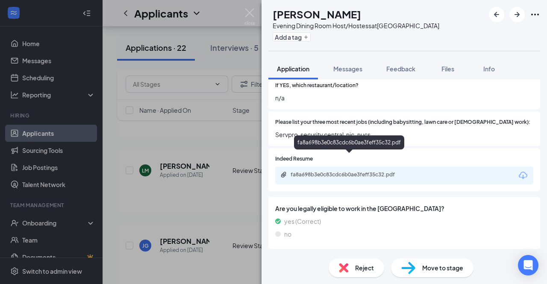
click at [353, 171] on div "fa8a698b3e0c83cdc6b0ae3feff35c32.pdf" at bounding box center [351, 174] width 120 height 7
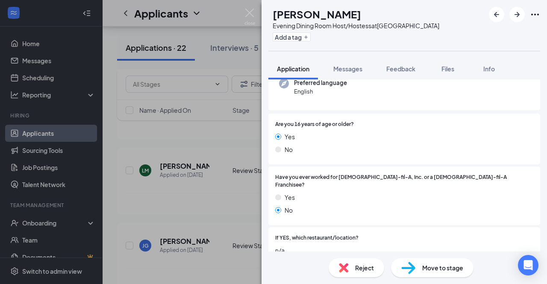
scroll to position [0, 0]
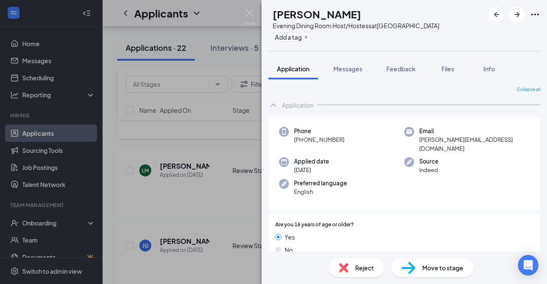
click at [250, 14] on img at bounding box center [249, 17] width 11 height 17
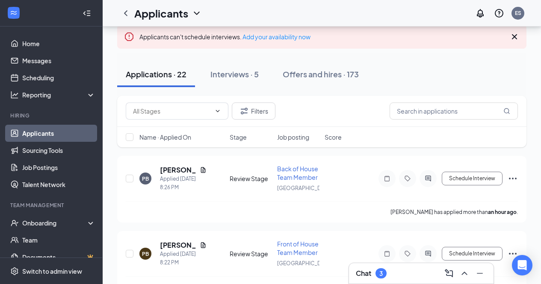
scroll to position [51, 0]
click at [513, 183] on icon "Ellipses" at bounding box center [512, 178] width 10 height 10
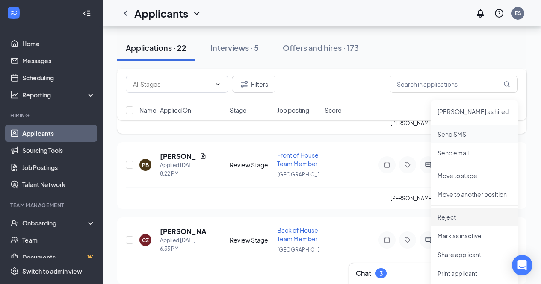
scroll to position [141, 0]
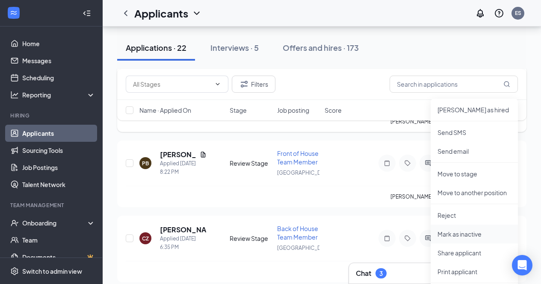
click at [473, 237] on p "Mark as inactive" at bounding box center [474, 234] width 74 height 9
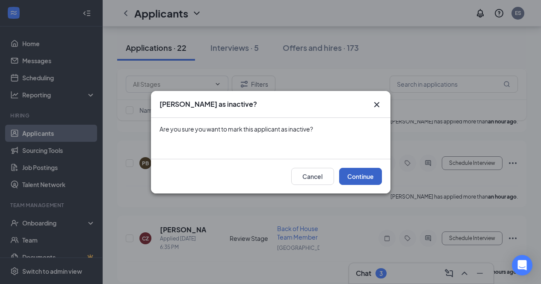
click at [354, 177] on button "Continue" at bounding box center [360, 176] width 43 height 17
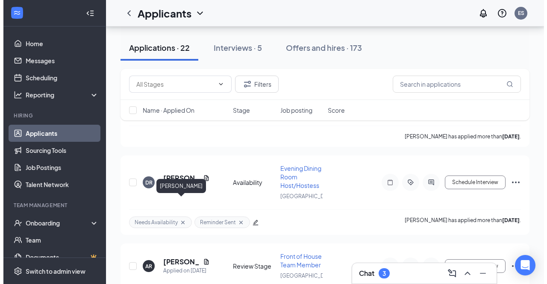
scroll to position [1305, 0]
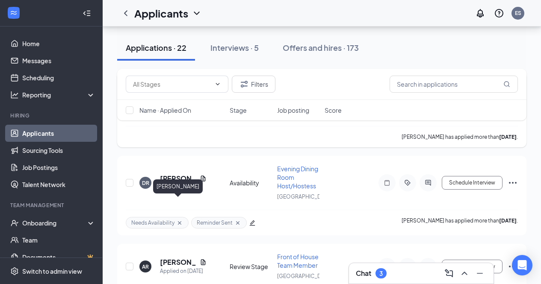
click at [168, 100] on h5 "[PERSON_NAME]" at bounding box center [178, 94] width 36 height 9
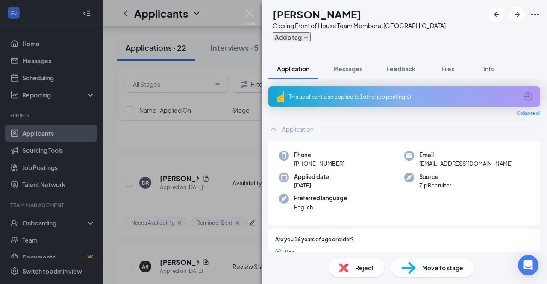
click at [311, 40] on button "Add a tag" at bounding box center [292, 36] width 38 height 9
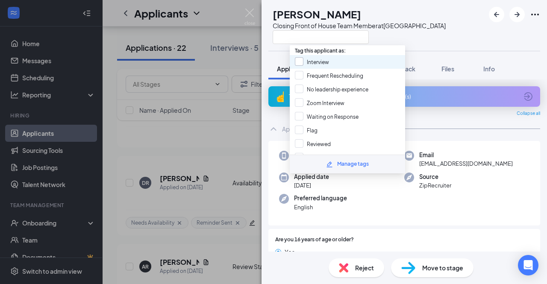
click at [300, 63] on input "Interview" at bounding box center [312, 61] width 34 height 9
checkbox input "true"
click at [285, 41] on div "[PERSON_NAME] Closing Front of House Team Member at [GEOGRAPHIC_DATA]" at bounding box center [356, 25] width 177 height 37
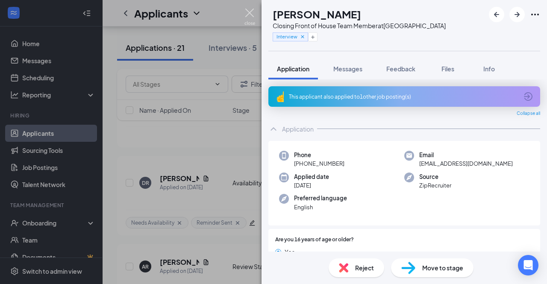
click at [249, 15] on img at bounding box center [249, 17] width 11 height 17
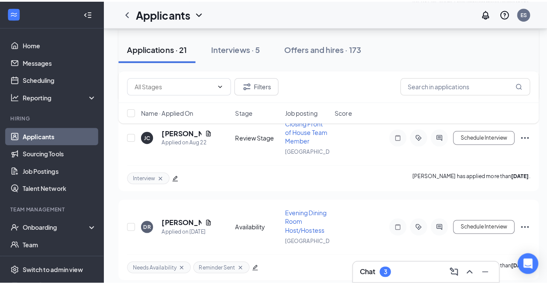
scroll to position [1267, 0]
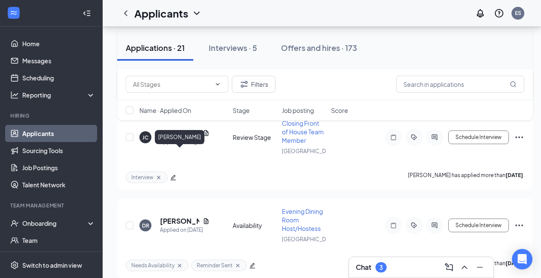
click at [176, 54] on h5 "[PERSON_NAME]" at bounding box center [179, 48] width 39 height 9
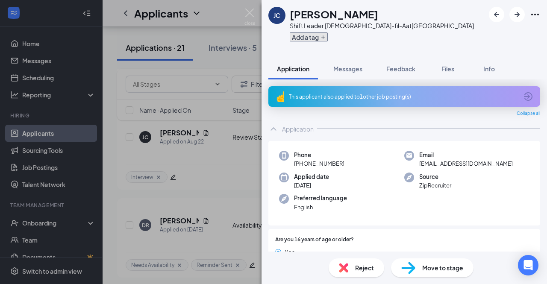
click at [315, 37] on button "Add a tag" at bounding box center [309, 36] width 38 height 9
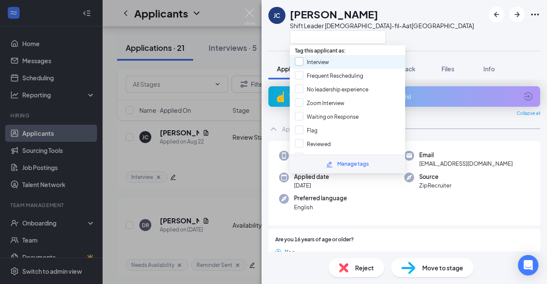
click at [302, 60] on input "Interview" at bounding box center [312, 61] width 34 height 9
checkbox input "true"
click at [280, 36] on div "[PERSON_NAME] Shift Leader [DEMOGRAPHIC_DATA]-fil-A at [GEOGRAPHIC_DATA]" at bounding box center [371, 25] width 206 height 37
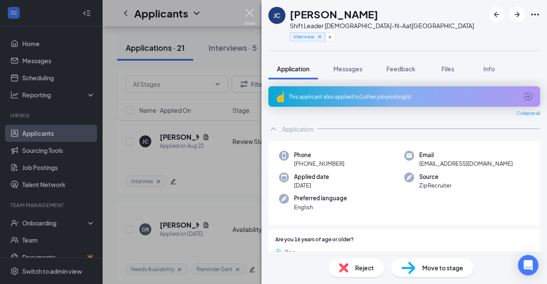
click at [248, 13] on img at bounding box center [249, 17] width 11 height 17
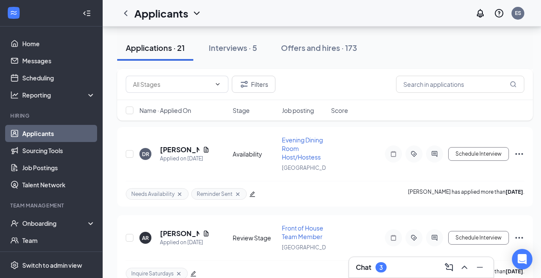
scroll to position [1356, 0]
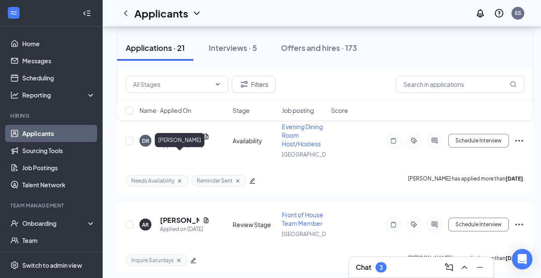
click at [179, 53] on h5 "[PERSON_NAME]" at bounding box center [179, 48] width 39 height 9
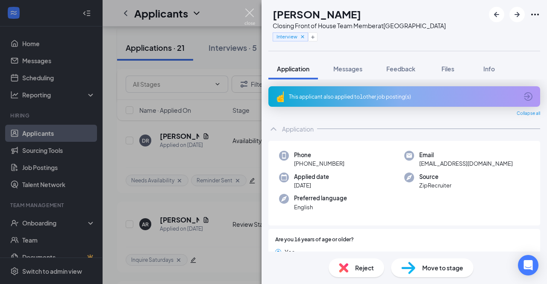
click at [251, 14] on img at bounding box center [249, 17] width 11 height 17
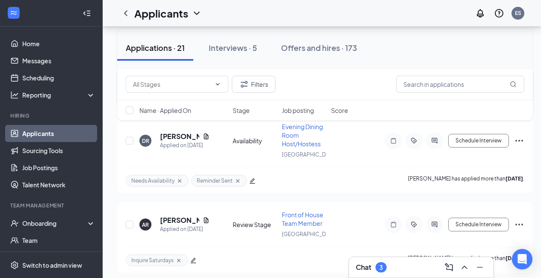
click at [518, 58] on icon "Ellipses" at bounding box center [519, 52] width 10 height 10
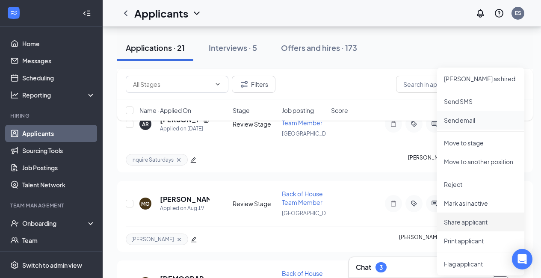
scroll to position [1457, 0]
click at [483, 206] on p "Mark as inactive" at bounding box center [481, 202] width 74 height 9
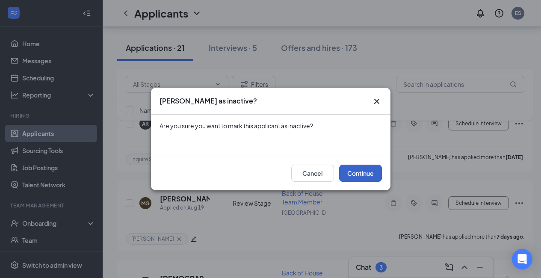
click at [353, 171] on button "Continue" at bounding box center [360, 173] width 43 height 17
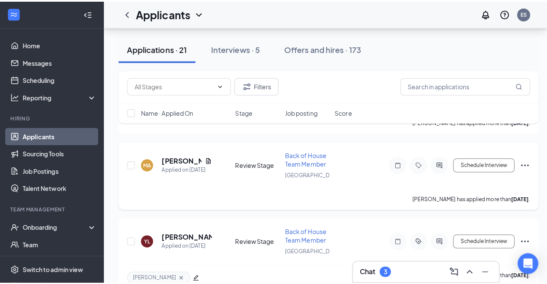
scroll to position [1002, 0]
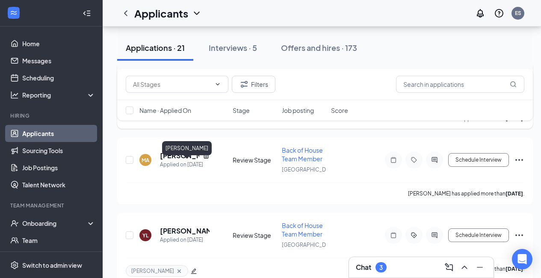
click at [191, 85] on h5 "[PERSON_NAME]" at bounding box center [185, 80] width 50 height 9
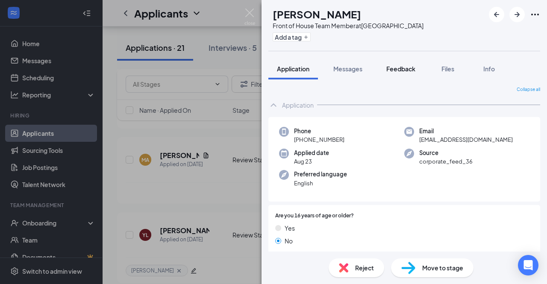
click at [406, 74] on button "Feedback" at bounding box center [401, 68] width 46 height 21
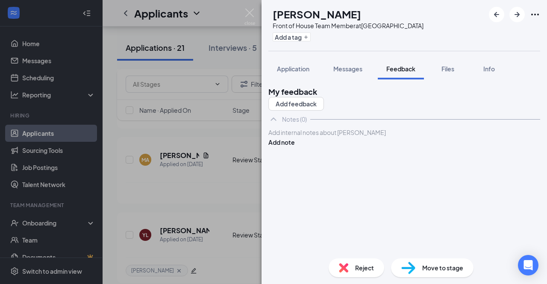
click at [347, 137] on div at bounding box center [404, 132] width 271 height 9
click at [295, 147] on button "Add note" at bounding box center [281, 142] width 26 height 9
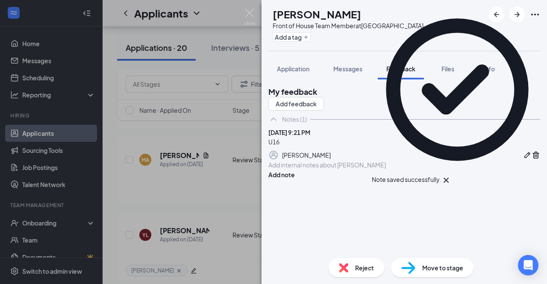
click at [341, 268] on img at bounding box center [343, 267] width 9 height 9
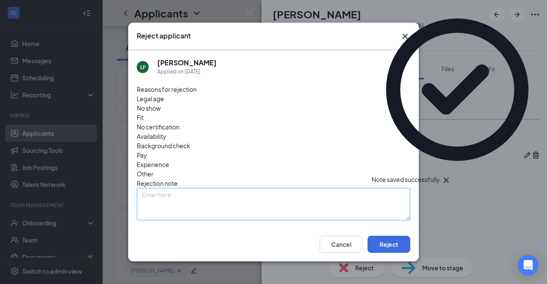
scroll to position [29, 0]
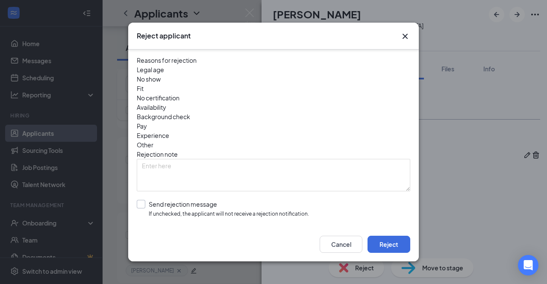
click at [212, 200] on input "Send rejection message If unchecked, the applicant will not receive a rejection…" at bounding box center [223, 209] width 172 height 18
checkbox input "true"
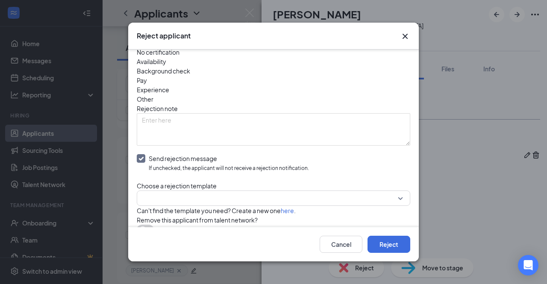
scroll to position [75, 0]
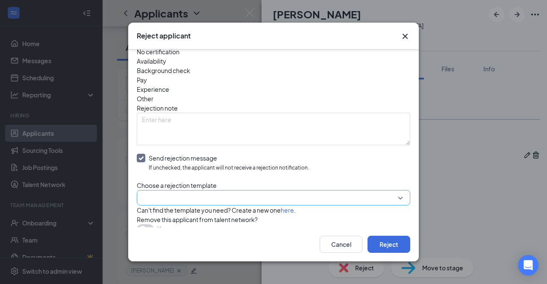
click at [209, 191] on input "search" at bounding box center [270, 198] width 257 height 15
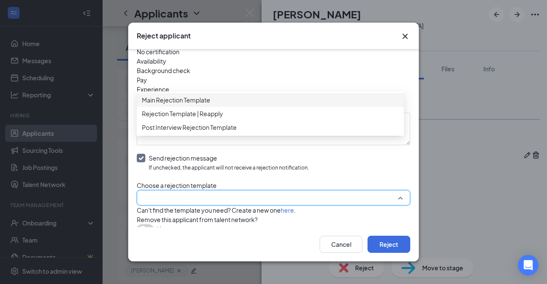
click at [183, 98] on div "Main Rejection Template" at bounding box center [270, 100] width 267 height 14
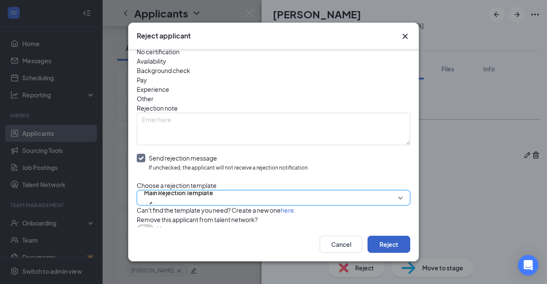
click at [396, 247] on button "Reject" at bounding box center [389, 244] width 43 height 17
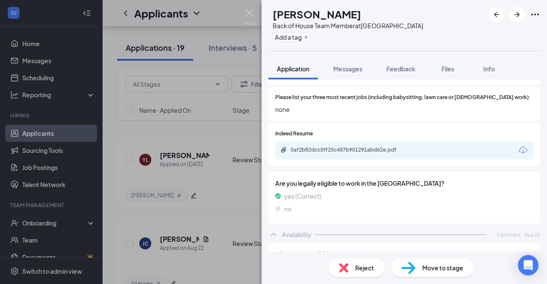
scroll to position [269, 0]
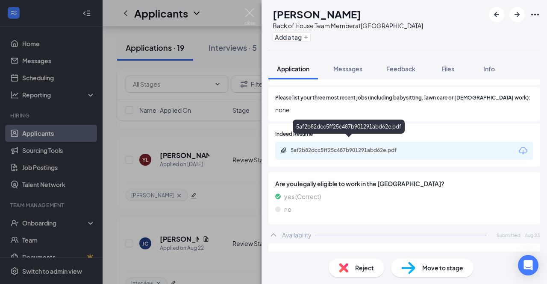
click at [341, 135] on div "5af2b82dcc5ff25c487b901291abd62e.pdf" at bounding box center [349, 129] width 112 height 18
click at [341, 147] on div "5af2b82dcc5ff25c487b901291abd62e.pdf" at bounding box center [351, 150] width 120 height 7
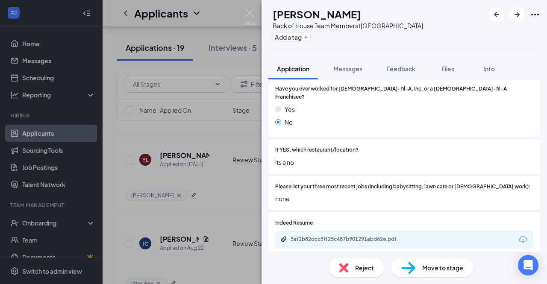
scroll to position [162, 0]
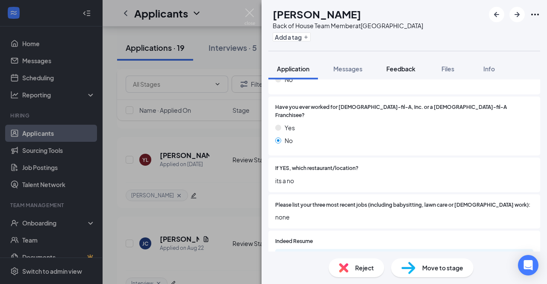
click at [396, 68] on span "Feedback" at bounding box center [400, 69] width 29 height 8
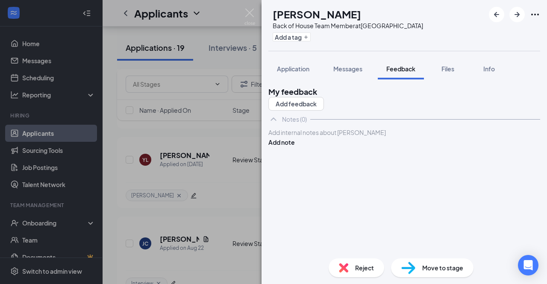
click at [319, 137] on div at bounding box center [404, 132] width 271 height 9
click at [295, 147] on button "Add note" at bounding box center [281, 142] width 26 height 9
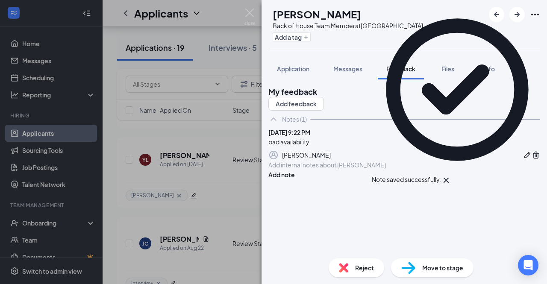
click at [341, 268] on img at bounding box center [343, 267] width 9 height 9
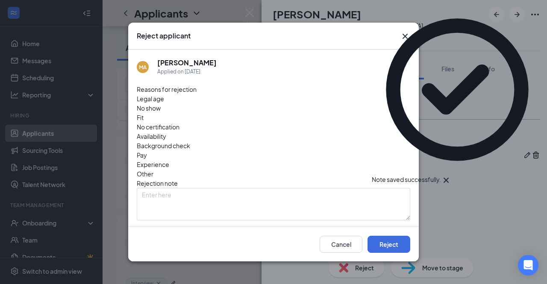
click at [191, 229] on input "Send rejection message If unchecked, the applicant will not receive a rejection…" at bounding box center [223, 238] width 172 height 18
checkbox input "true"
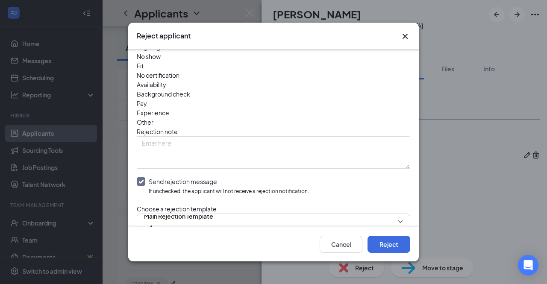
scroll to position [53, 0]
click at [380, 238] on button "Reject" at bounding box center [389, 244] width 43 height 17
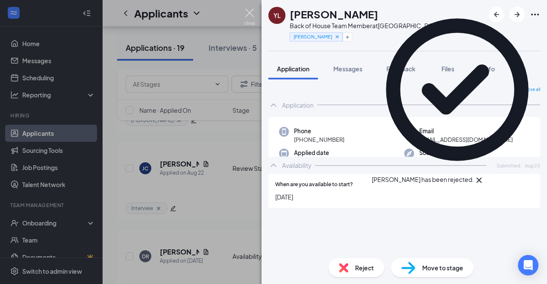
click at [248, 12] on img at bounding box center [249, 17] width 11 height 17
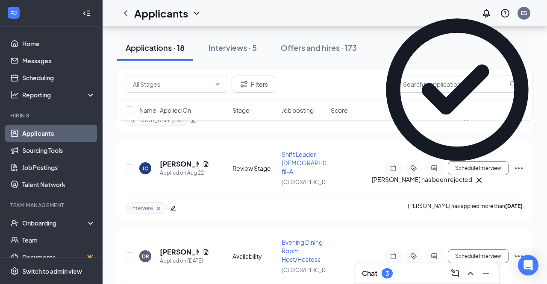
scroll to position [890, 0]
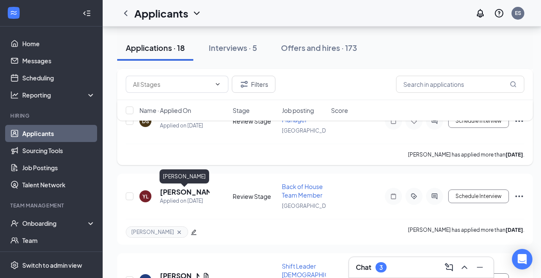
click at [170, 121] on h5 "[PERSON_NAME]" at bounding box center [179, 116] width 39 height 9
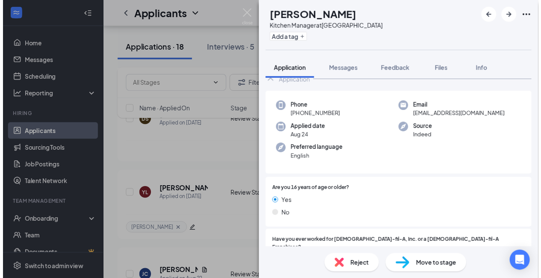
scroll to position [17, 0]
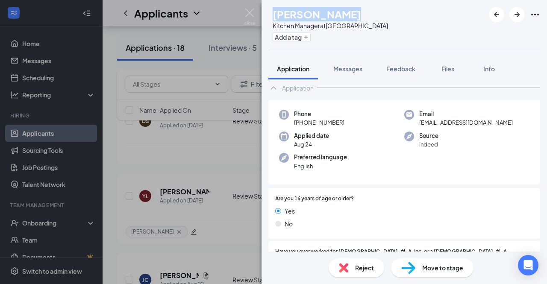
drag, startPoint x: 363, startPoint y: 14, endPoint x: 289, endPoint y: 17, distance: 73.5
click at [289, 17] on div "DS [PERSON_NAME] Kitchen Manager at [GEOGRAPHIC_DATA] Add a tag" at bounding box center [328, 25] width 120 height 37
copy h1 "[PERSON_NAME]"
click at [355, 119] on div "Phone [PHONE_NUMBER]" at bounding box center [341, 119] width 125 height 18
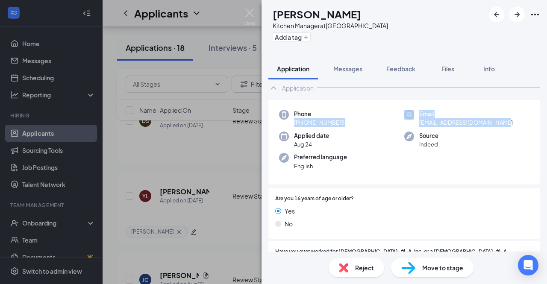
drag, startPoint x: 506, startPoint y: 122, endPoint x: 293, endPoint y: 121, distance: 213.3
click at [293, 121] on div "Phone [PHONE_NUMBER] Email [EMAIL_ADDRESS][DOMAIN_NAME] Applied date [DATE] Sou…" at bounding box center [404, 142] width 272 height 85
copy div "[PHONE_NUMBER] Email [EMAIL_ADDRESS][DOMAIN_NAME]"
click at [310, 37] on button "Add a tag" at bounding box center [292, 36] width 38 height 9
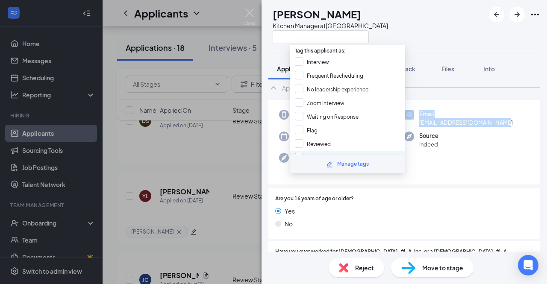
click at [302, 153] on input "[PERSON_NAME]" at bounding box center [322, 157] width 55 height 9
checkbox input "true"
click at [426, 189] on div "Are you 16 years of age or older? Yes No" at bounding box center [404, 213] width 272 height 51
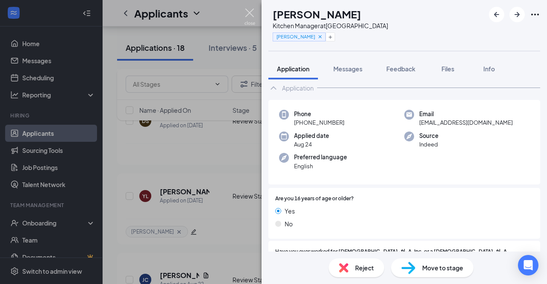
click at [246, 11] on img at bounding box center [249, 17] width 11 height 17
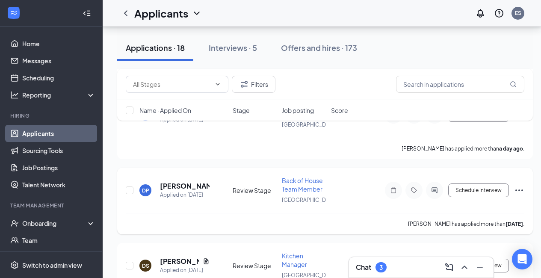
scroll to position [737, 6]
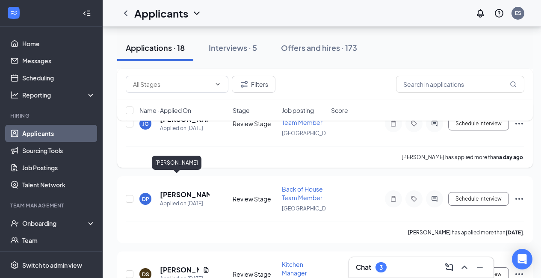
click at [191, 124] on h5 "[PERSON_NAME]" at bounding box center [185, 119] width 50 height 9
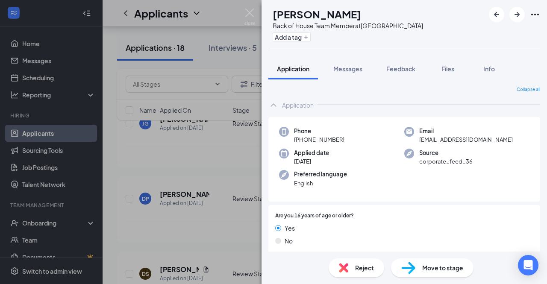
click at [313, 30] on div "Add a tag" at bounding box center [348, 37] width 150 height 14
click at [311, 33] on button "Add a tag" at bounding box center [292, 36] width 38 height 9
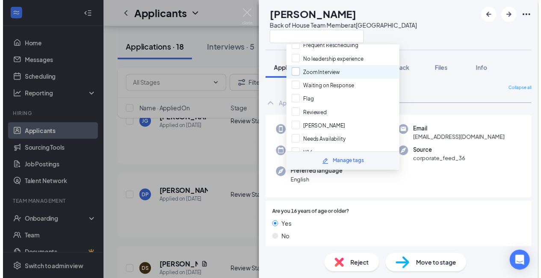
scroll to position [30, 0]
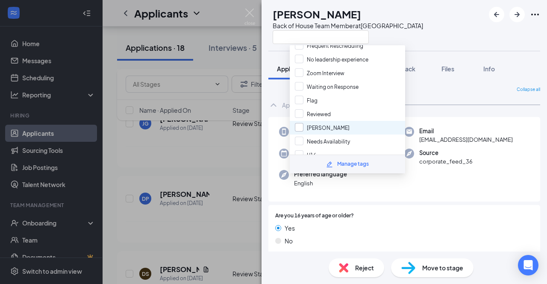
click at [300, 123] on input "[PERSON_NAME]" at bounding box center [322, 127] width 55 height 9
checkbox input "true"
click at [441, 44] on div "[PERSON_NAME] [PERSON_NAME] Back of House Team Member at [GEOGRAPHIC_DATA]" at bounding box center [404, 25] width 285 height 51
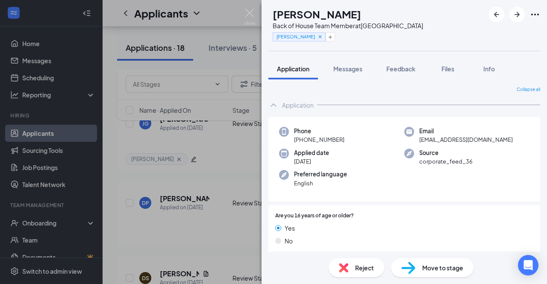
drag, startPoint x: 291, startPoint y: 14, endPoint x: 416, endPoint y: 9, distance: 125.3
click at [416, 9] on div "[PERSON_NAME]" at bounding box center [348, 14] width 150 height 15
copy h1 "[PERSON_NAME]"
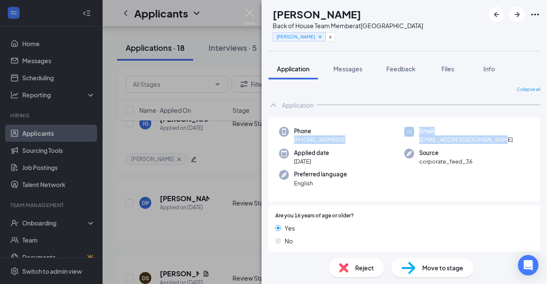
drag, startPoint x: 482, startPoint y: 138, endPoint x: 292, endPoint y: 142, distance: 189.8
click at [292, 142] on div "Phone [PHONE_NUMBER] Email [EMAIL_ADDRESS][DOMAIN_NAME] Applied date [DATE] Sou…" at bounding box center [404, 159] width 272 height 85
copy div "[PHONE_NUMBER] Email [EMAIL_ADDRESS][DOMAIN_NAME]"
click at [250, 14] on img at bounding box center [249, 17] width 11 height 17
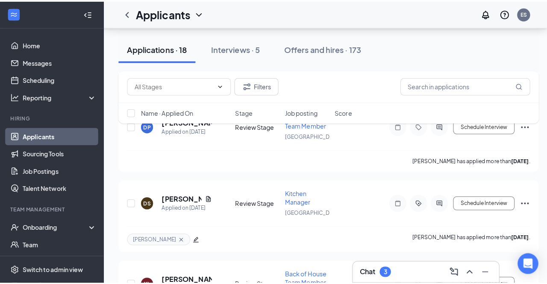
scroll to position [823, 0]
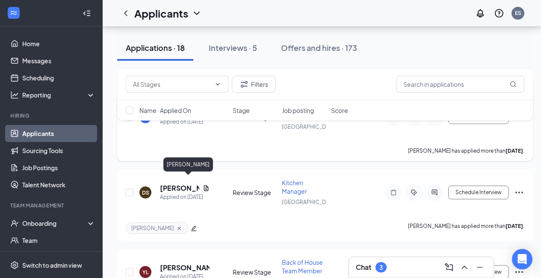
click at [185, 118] on h5 "[PERSON_NAME]" at bounding box center [185, 112] width 50 height 9
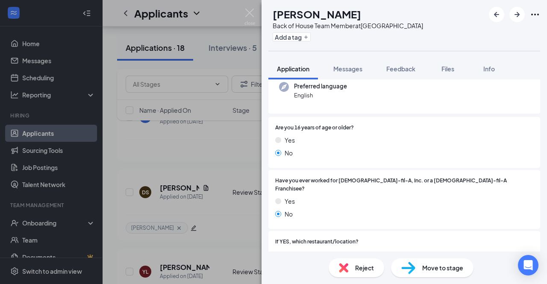
scroll to position [59, 0]
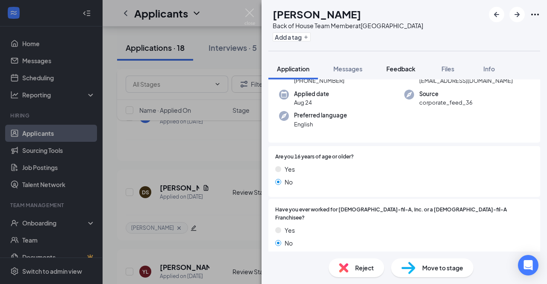
click at [409, 69] on span "Feedback" at bounding box center [400, 69] width 29 height 8
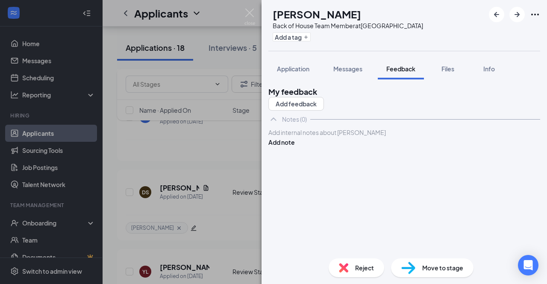
click at [327, 137] on div at bounding box center [404, 132] width 271 height 9
click at [295, 147] on button "Add note" at bounding box center [281, 142] width 26 height 9
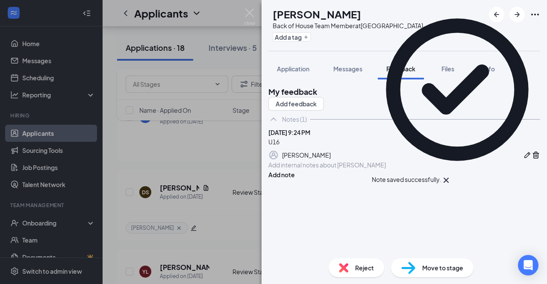
click at [341, 265] on img at bounding box center [343, 267] width 9 height 9
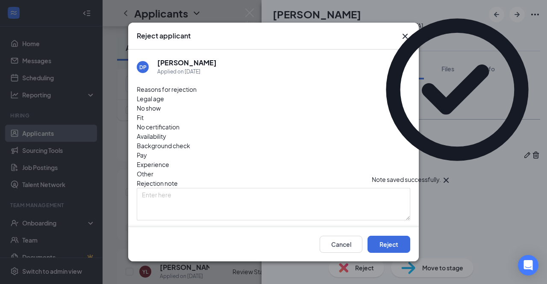
click at [227, 229] on input "Send rejection message If unchecked, the applicant will not receive a rejection…" at bounding box center [223, 238] width 172 height 18
checkbox input "true"
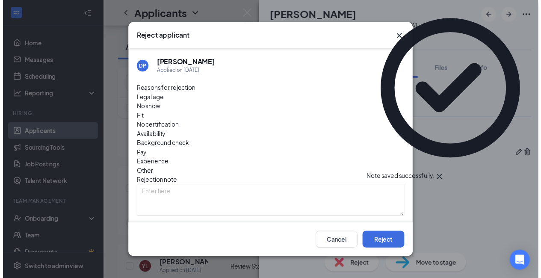
scroll to position [31, 0]
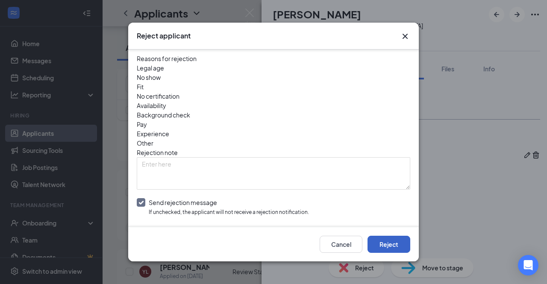
click at [386, 237] on button "Reject" at bounding box center [389, 244] width 43 height 17
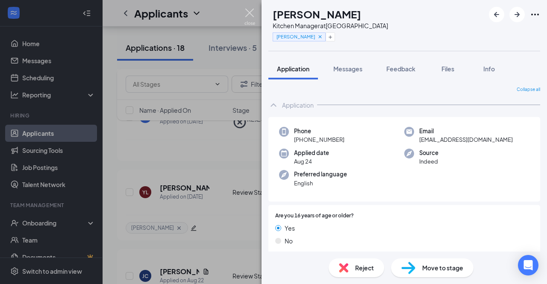
click at [251, 13] on img at bounding box center [249, 17] width 11 height 17
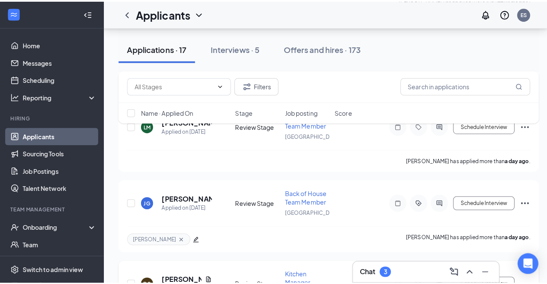
scroll to position [660, 0]
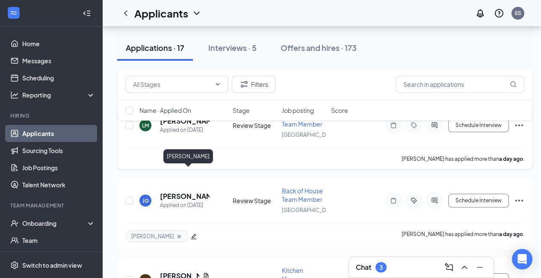
click at [197, 126] on h5 "[PERSON_NAME]" at bounding box center [185, 120] width 50 height 9
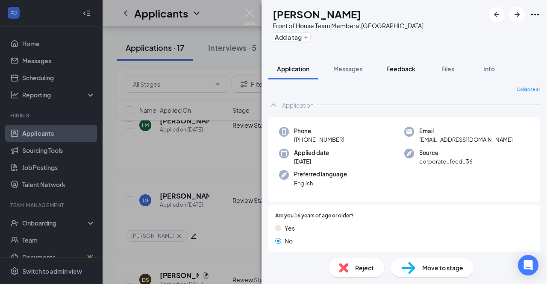
click at [401, 66] on span "Feedback" at bounding box center [400, 69] width 29 height 8
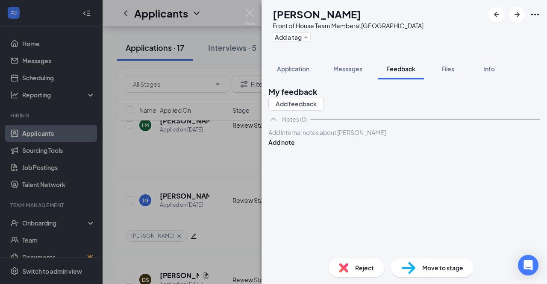
click at [322, 137] on div at bounding box center [404, 132] width 271 height 9
click at [295, 147] on button "Add note" at bounding box center [281, 142] width 26 height 9
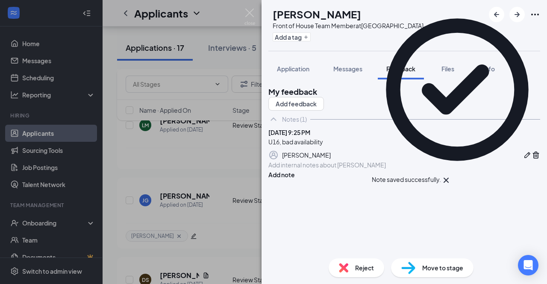
click at [339, 253] on div "Reject Move to stage" at bounding box center [404, 268] width 285 height 32
click at [341, 262] on div "Reject" at bounding box center [357, 268] width 56 height 19
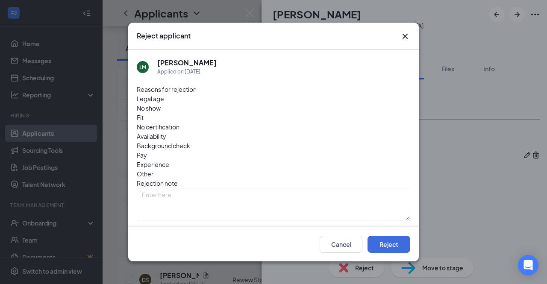
click at [164, 229] on input "Send rejection message If unchecked, the applicant will not receive a rejection…" at bounding box center [223, 238] width 172 height 18
checkbox input "true"
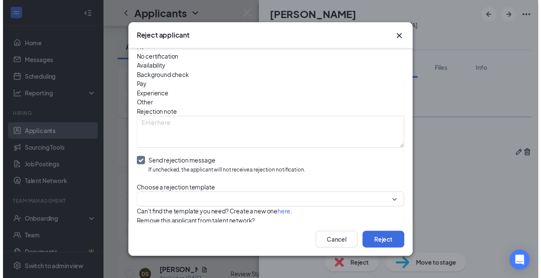
scroll to position [76, 0]
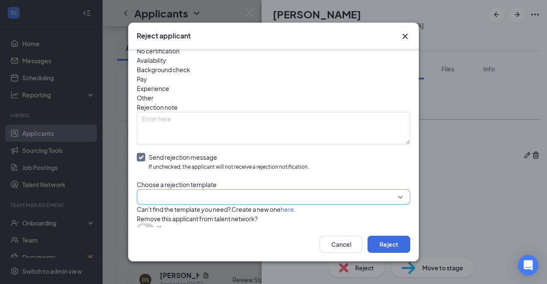
click at [163, 190] on input "search" at bounding box center [270, 197] width 257 height 15
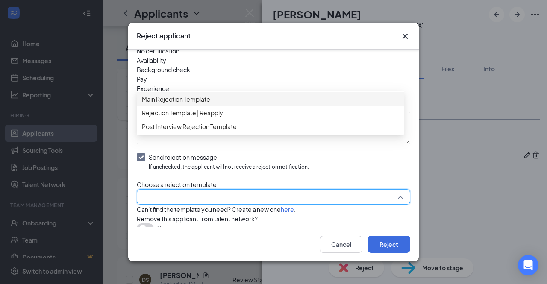
click at [207, 104] on span "Main Rejection Template" at bounding box center [176, 98] width 68 height 9
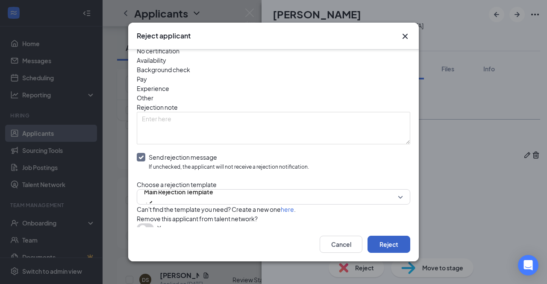
click at [386, 241] on button "Reject" at bounding box center [389, 244] width 43 height 17
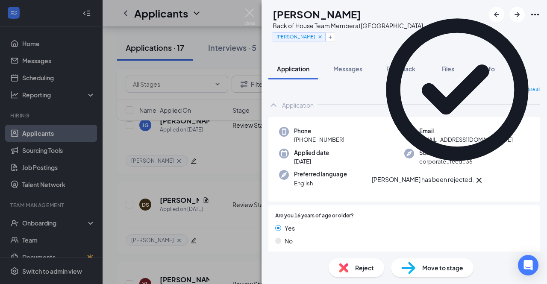
click at [249, 9] on img at bounding box center [249, 17] width 11 height 17
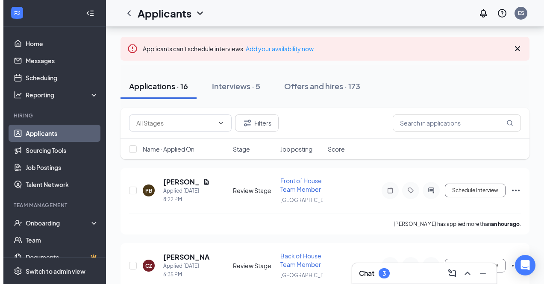
scroll to position [35, 0]
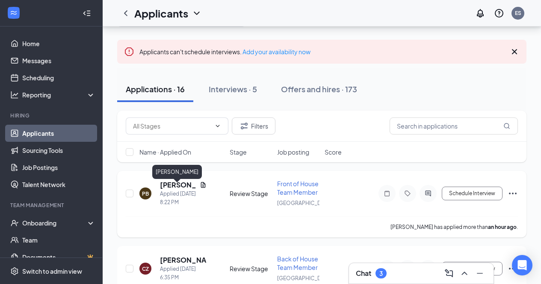
click at [184, 187] on h5 "[PERSON_NAME]" at bounding box center [178, 184] width 36 height 9
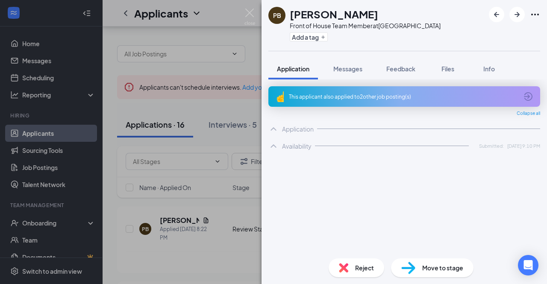
scroll to position [35, 0]
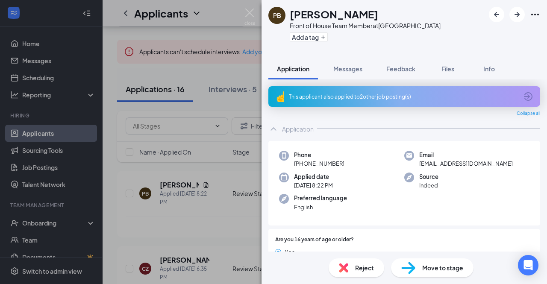
click at [353, 100] on div "This applicant also applied to 2 other job posting(s)" at bounding box center [404, 96] width 272 height 21
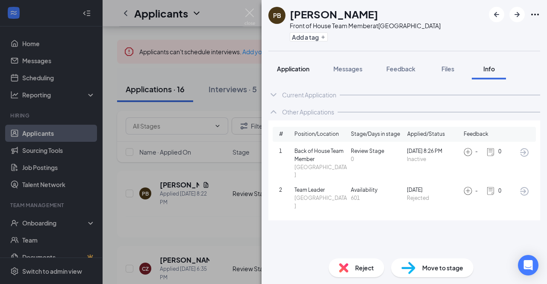
click at [291, 68] on span "Application" at bounding box center [293, 69] width 32 height 8
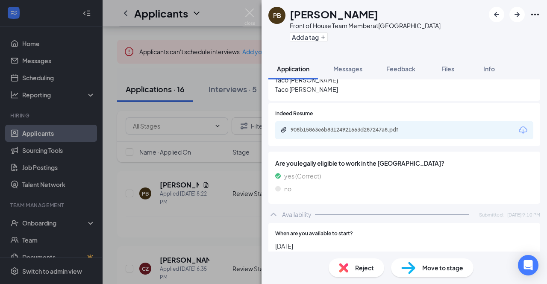
scroll to position [331, 0]
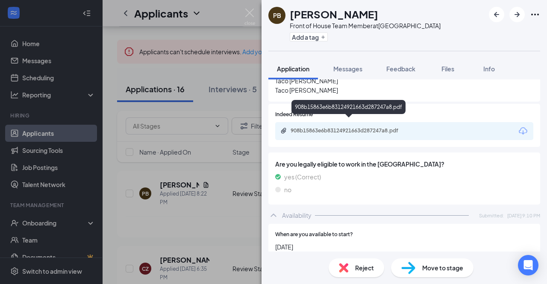
click at [328, 127] on div "908b15863e6b83124921663d287247a8.pdf" at bounding box center [351, 130] width 120 height 7
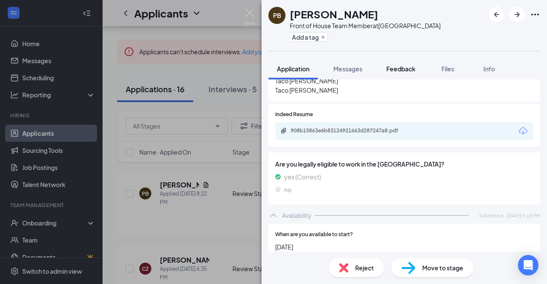
click at [394, 71] on span "Feedback" at bounding box center [400, 69] width 29 height 8
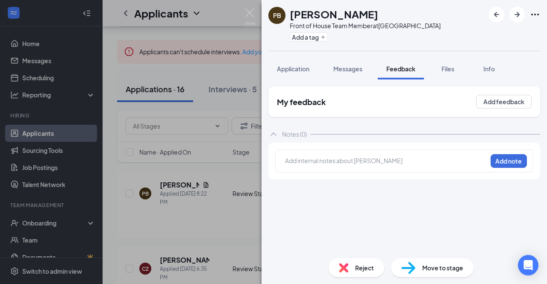
click at [333, 162] on div at bounding box center [385, 160] width 201 height 9
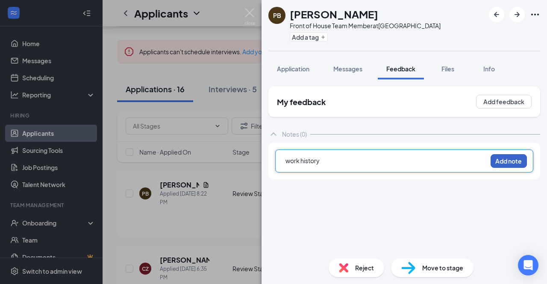
click at [499, 168] on button "Add note" at bounding box center [509, 161] width 36 height 14
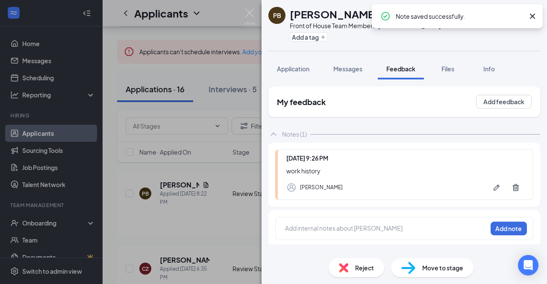
click at [366, 274] on div "Reject" at bounding box center [357, 268] width 56 height 19
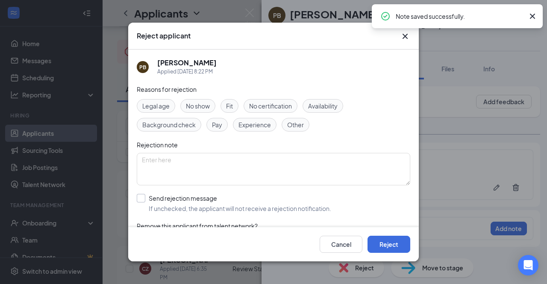
click at [192, 201] on input "Send rejection message If unchecked, the applicant will not receive a rejection…" at bounding box center [234, 203] width 194 height 19
checkbox input "true"
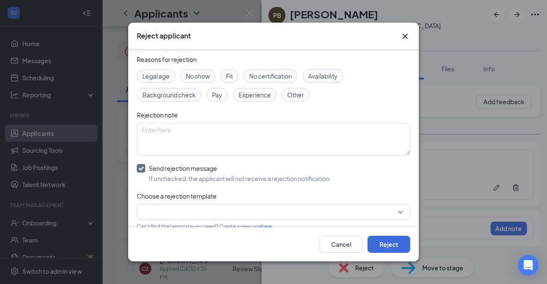
scroll to position [31, 0]
click at [192, 201] on div "Reasons for rejection Legal age No show Fit No certification Availability Backg…" at bounding box center [274, 163] width 274 height 220
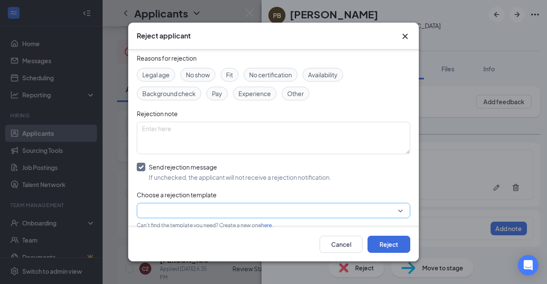
click at [191, 208] on input "search" at bounding box center [270, 210] width 257 height 15
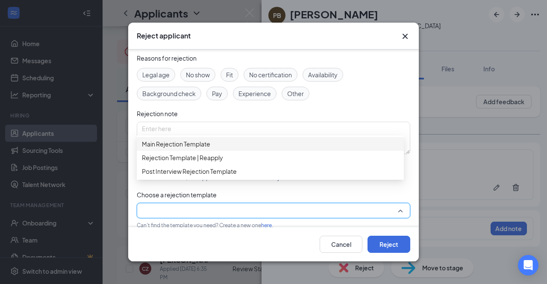
click at [198, 141] on div "Main Rejection Template" at bounding box center [270, 144] width 267 height 14
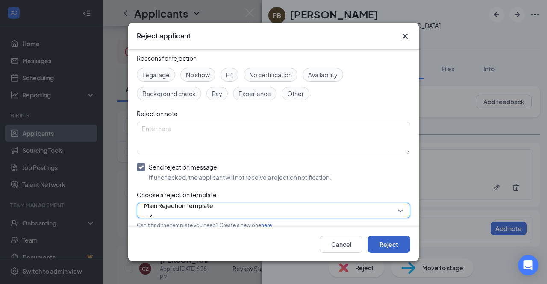
click at [391, 238] on button "Reject" at bounding box center [389, 244] width 43 height 17
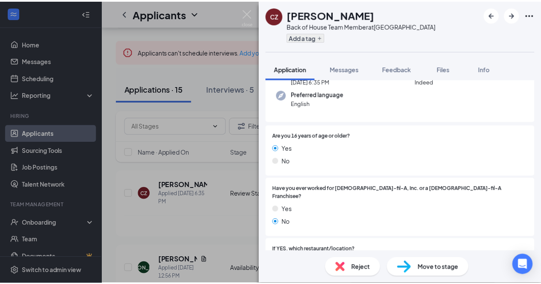
scroll to position [80, 0]
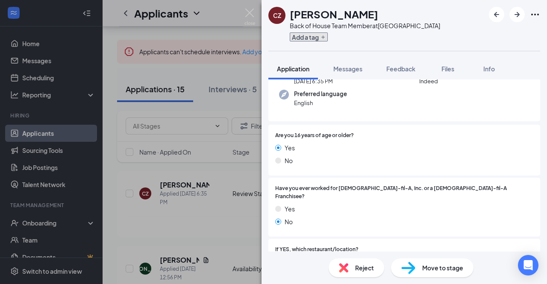
click at [312, 34] on button "Add a tag" at bounding box center [309, 36] width 38 height 9
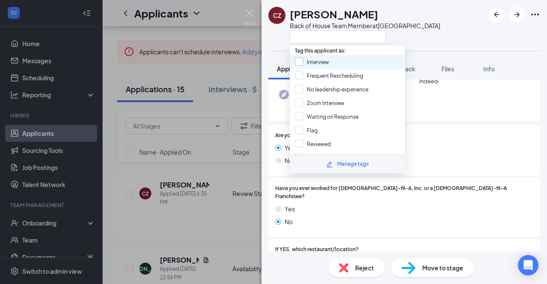
click at [300, 59] on input "Interview" at bounding box center [312, 61] width 34 height 9
checkbox input "true"
click at [280, 43] on div "CZ Caleb Zabinski Back of House Team Member at Crossroads Center" at bounding box center [354, 25] width 172 height 37
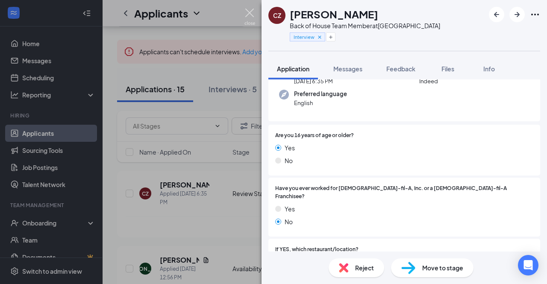
click at [249, 10] on img at bounding box center [249, 17] width 11 height 17
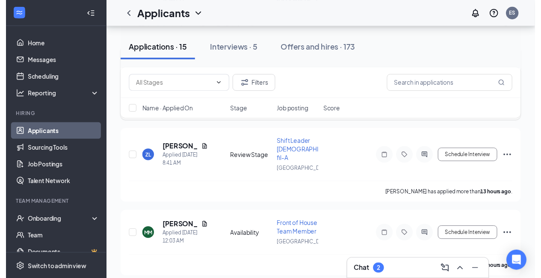
scroll to position [320, 0]
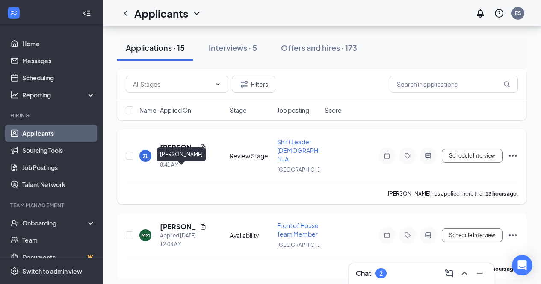
click at [171, 152] on h5 "[PERSON_NAME]" at bounding box center [178, 147] width 36 height 9
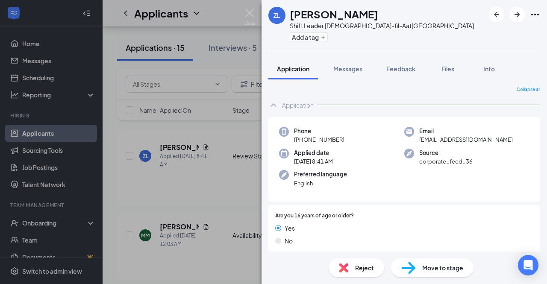
click at [316, 30] on div "Add a tag" at bounding box center [382, 37] width 184 height 14
click at [317, 35] on button "Add a tag" at bounding box center [309, 36] width 38 height 9
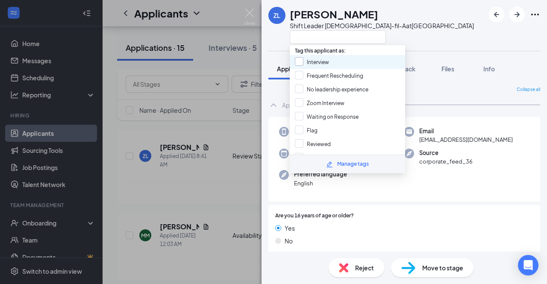
click at [300, 62] on input "Interview" at bounding box center [312, 61] width 34 height 9
checkbox input "true"
click at [269, 38] on div "ZL Zane Lawrence Shift Leader Chick-fil-A at Crossroads Center" at bounding box center [371, 25] width 206 height 37
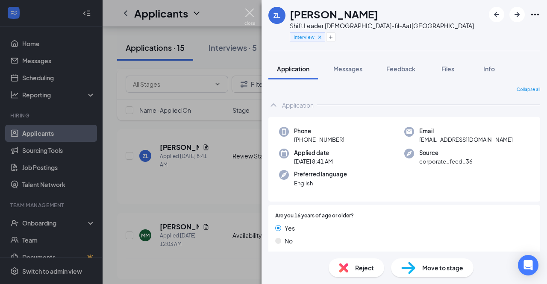
click at [249, 14] on img at bounding box center [249, 17] width 11 height 17
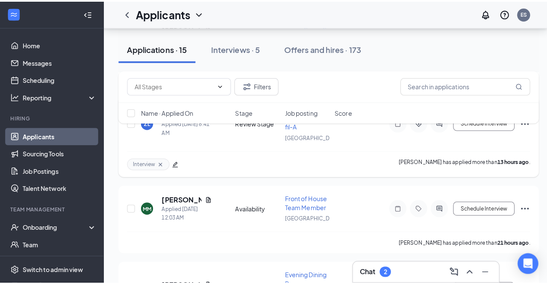
scroll to position [352, 0]
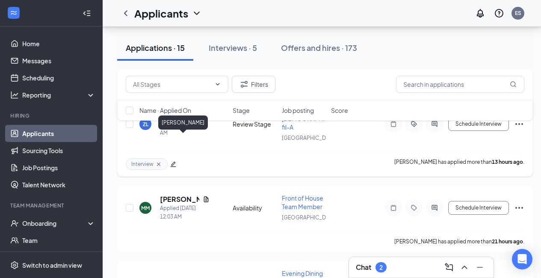
click at [171, 120] on h5 "[PERSON_NAME]" at bounding box center [179, 115] width 39 height 9
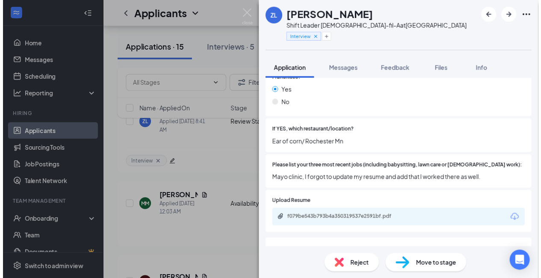
scroll to position [199, 0]
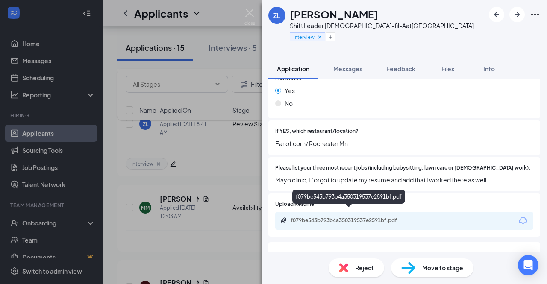
click at [359, 212] on div "f079be543b793b4a350319537e2591bf.pdf" at bounding box center [404, 221] width 258 height 18
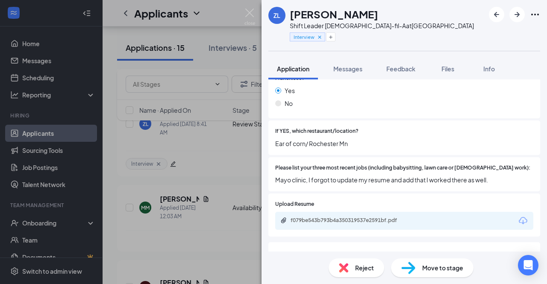
click at [353, 217] on div "f079be543b793b4a350319537e2591bf.pdf" at bounding box center [351, 220] width 120 height 7
click at [246, 16] on img at bounding box center [249, 17] width 11 height 17
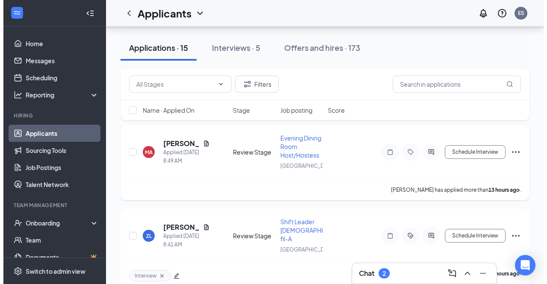
scroll to position [240, 0]
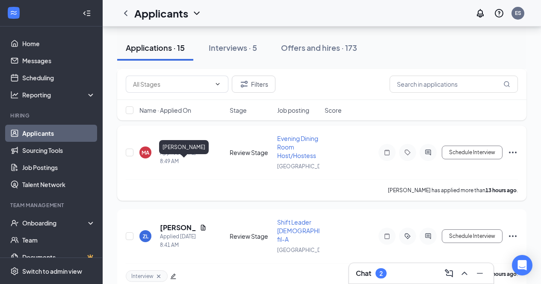
click at [173, 149] on h5 "[PERSON_NAME]" at bounding box center [178, 143] width 36 height 9
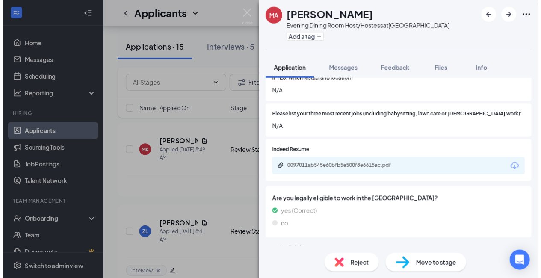
scroll to position [243, 0]
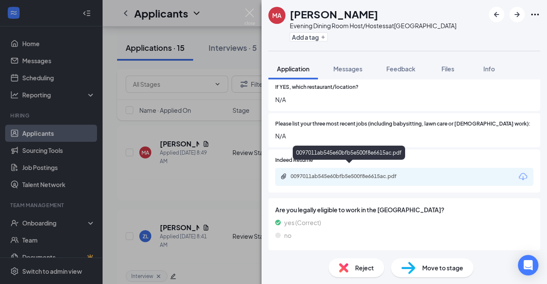
click at [327, 173] on div "0097011ab545e60bfb5e500f8e6615ac.pdf" at bounding box center [349, 177] width 138 height 8
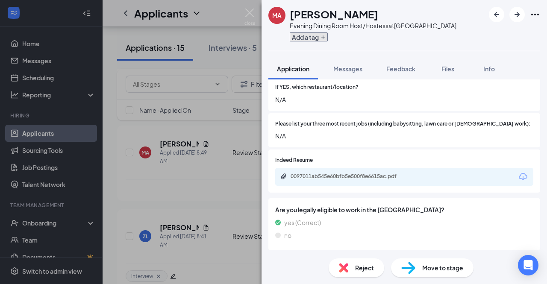
click at [300, 39] on button "Add a tag" at bounding box center [309, 36] width 38 height 9
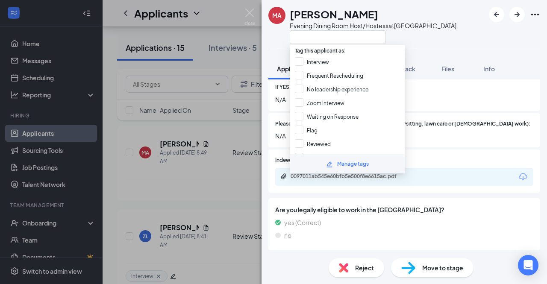
click at [295, 54] on span "Tag this applicant as:" at bounding box center [320, 48] width 61 height 13
click at [299, 59] on input "Interview" at bounding box center [312, 61] width 34 height 9
checkbox input "true"
click at [281, 44] on div "MA Muna Ahmed Evening Dining Room Host/Hostess at Crossroads Center" at bounding box center [362, 25] width 188 height 37
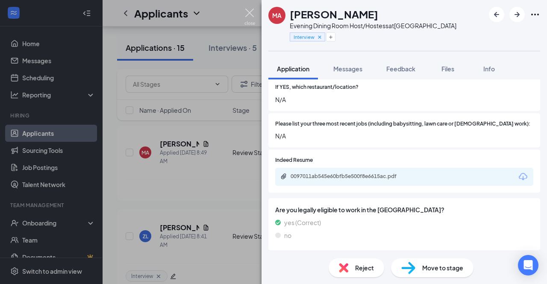
click at [247, 14] on img at bounding box center [249, 17] width 11 height 17
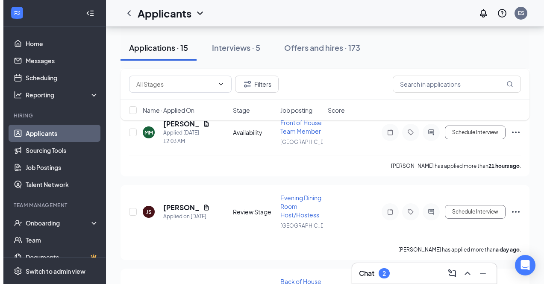
scroll to position [434, 0]
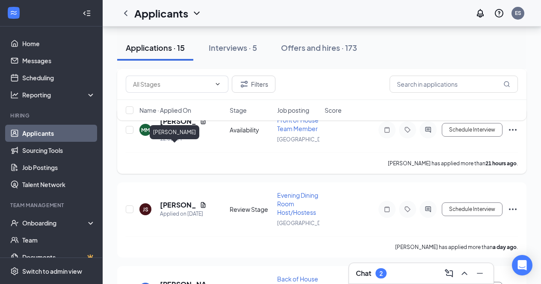
click at [182, 126] on h5 "[PERSON_NAME]" at bounding box center [178, 121] width 36 height 9
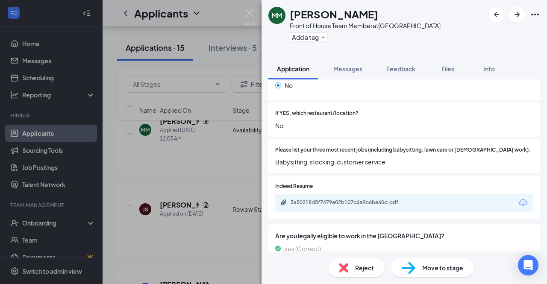
scroll to position [253, 0]
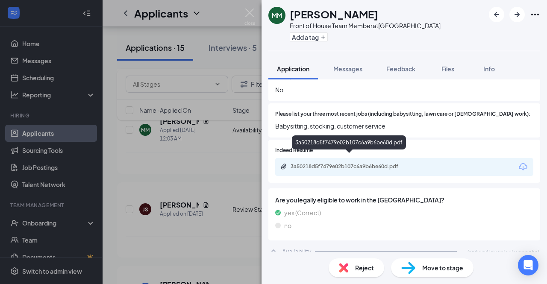
click at [340, 163] on div "3a50218d5f7479e02b107c6a9b6be60d.pdf" at bounding box center [351, 166] width 120 height 7
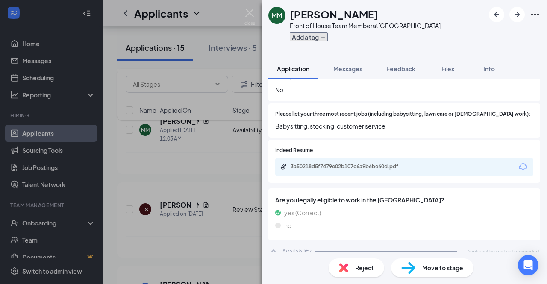
click at [297, 40] on button "Add a tag" at bounding box center [309, 36] width 38 height 9
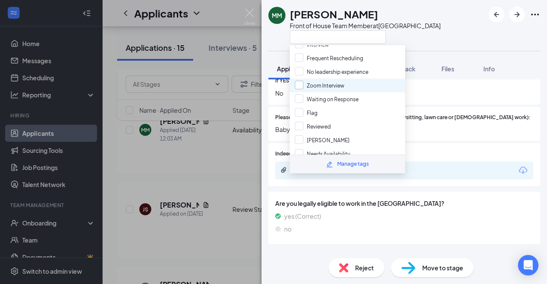
scroll to position [18, 0]
click at [298, 149] on input "Needs Availability" at bounding box center [322, 153] width 55 height 9
checkbox input "true"
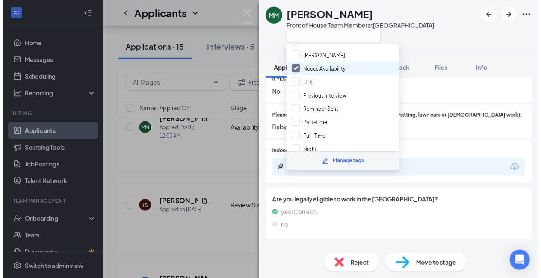
scroll to position [103, 0]
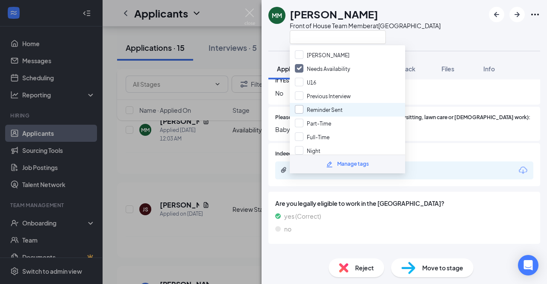
click at [300, 105] on input "Reminder Sent" at bounding box center [319, 109] width 48 height 9
checkbox input "true"
click at [412, 36] on div at bounding box center [365, 37] width 151 height 14
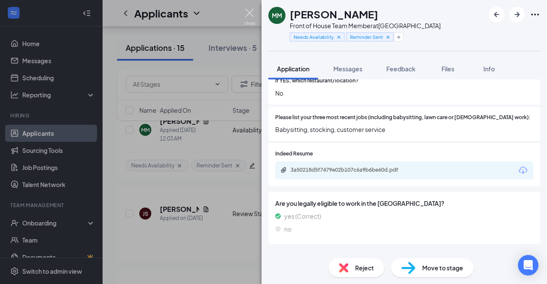
click at [252, 15] on img at bounding box center [249, 17] width 11 height 17
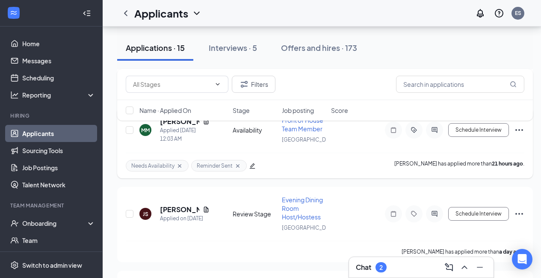
click at [521, 135] on icon "Ellipses" at bounding box center [519, 130] width 10 height 10
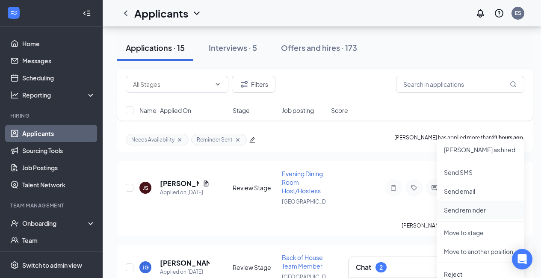
scroll to position [464, 0]
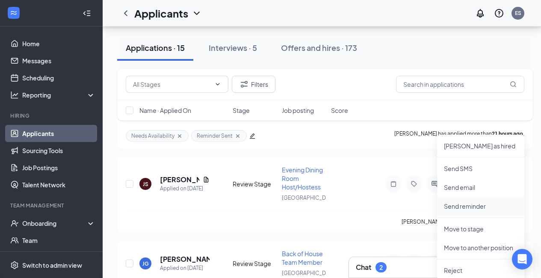
click at [462, 209] on p "Send reminder" at bounding box center [481, 206] width 74 height 9
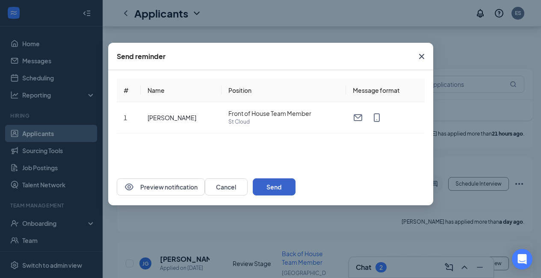
click at [295, 193] on button "Send" at bounding box center [274, 186] width 43 height 17
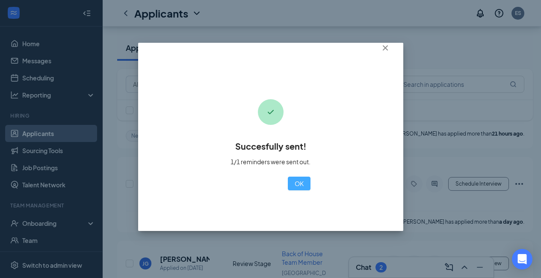
click at [288, 187] on button "OK" at bounding box center [299, 183] width 23 height 14
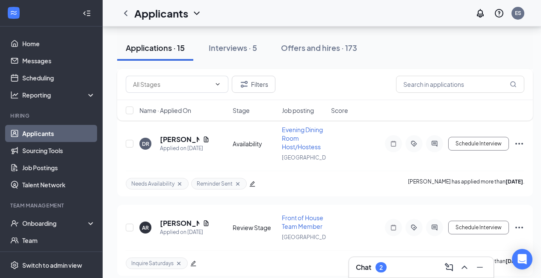
scroll to position [914, 6]
click at [172, 144] on h5 "[PERSON_NAME]" at bounding box center [179, 139] width 39 height 9
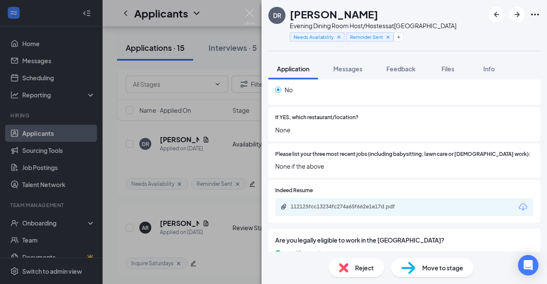
scroll to position [276, 0]
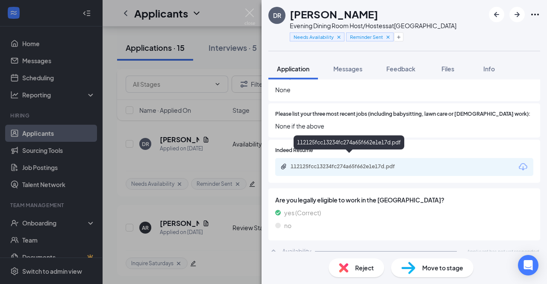
click at [322, 163] on div "112125fcc13234fc274a65f662e1e17d.pdf" at bounding box center [351, 166] width 120 height 7
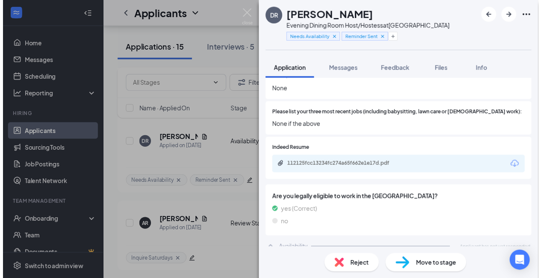
scroll to position [273, 0]
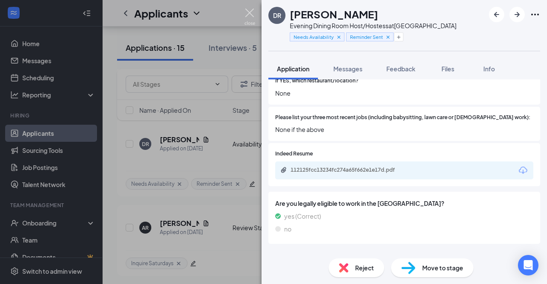
click at [246, 14] on img at bounding box center [249, 17] width 11 height 17
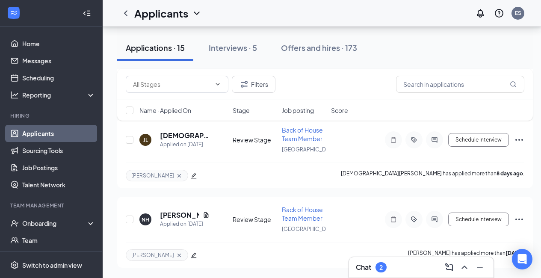
scroll to position [2403, 6]
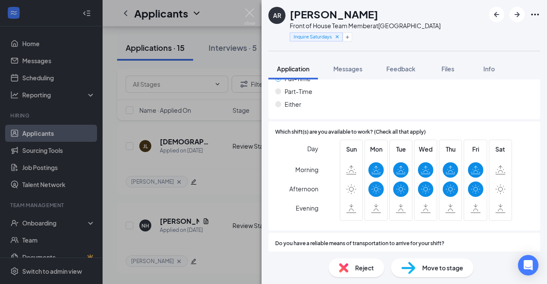
scroll to position [541, 0]
click at [394, 73] on button "Feedback" at bounding box center [401, 68] width 46 height 21
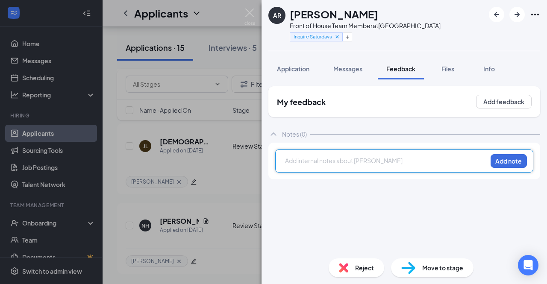
click at [328, 167] on div at bounding box center [385, 161] width 201 height 11
click at [512, 161] on button "Add note" at bounding box center [509, 161] width 36 height 14
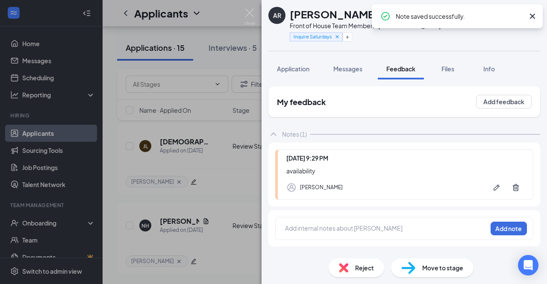
click at [359, 266] on span "Reject" at bounding box center [364, 267] width 19 height 9
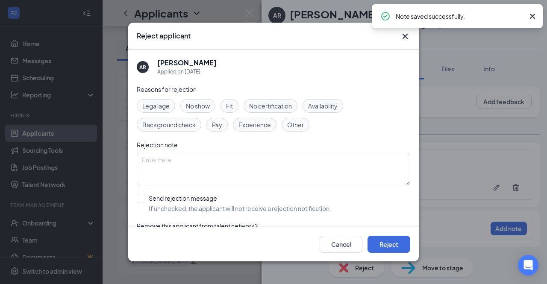
click at [189, 194] on div "Reasons for rejection Legal age No show Fit No certification Availability Backg…" at bounding box center [274, 171] width 274 height 172
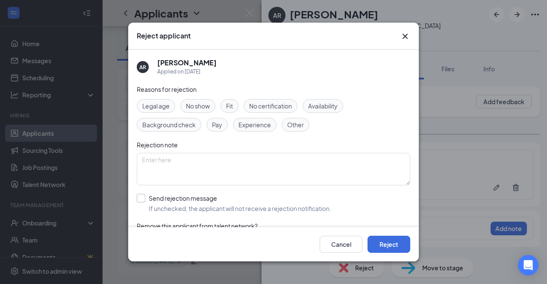
click at [181, 200] on input "Send rejection message If unchecked, the applicant will not receive a rejection…" at bounding box center [234, 203] width 194 height 19
checkbox input "true"
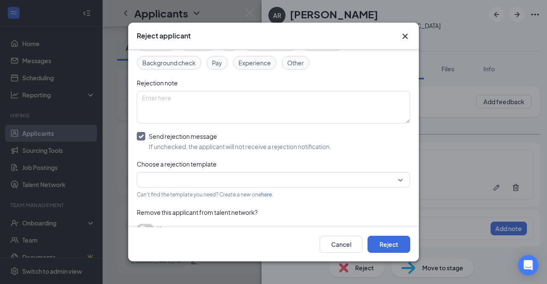
scroll to position [66, 0]
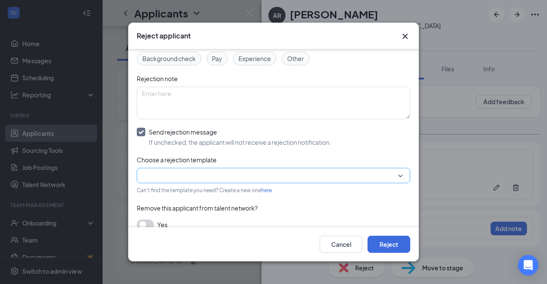
click at [180, 180] on input "search" at bounding box center [270, 175] width 257 height 15
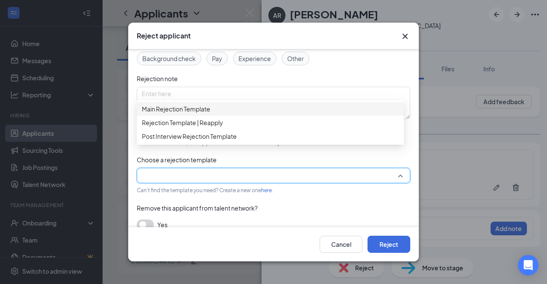
click at [182, 114] on span "Main Rejection Template" at bounding box center [176, 108] width 68 height 9
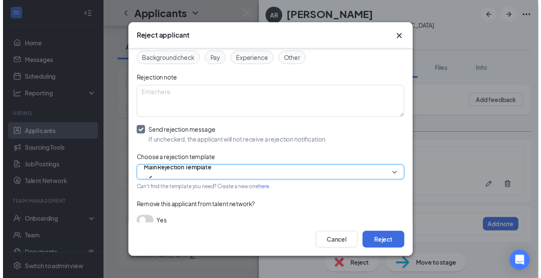
scroll to position [77, 0]
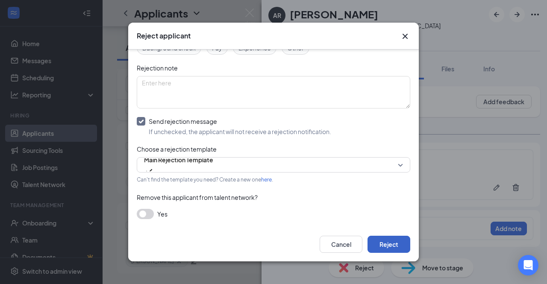
click at [385, 241] on button "Reject" at bounding box center [389, 244] width 43 height 17
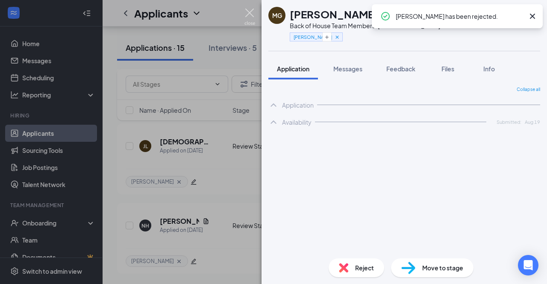
click at [247, 15] on img at bounding box center [249, 17] width 11 height 17
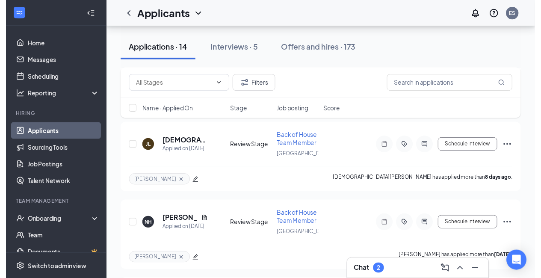
scroll to position [1079, 0]
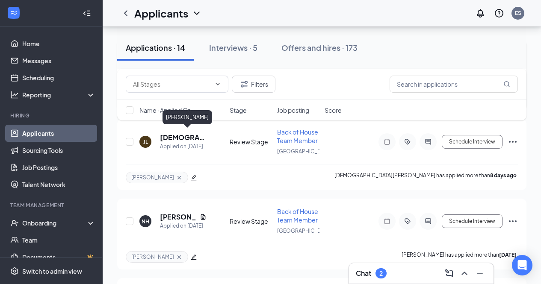
click at [198, 63] on h5 "[PERSON_NAME]" at bounding box center [183, 57] width 47 height 9
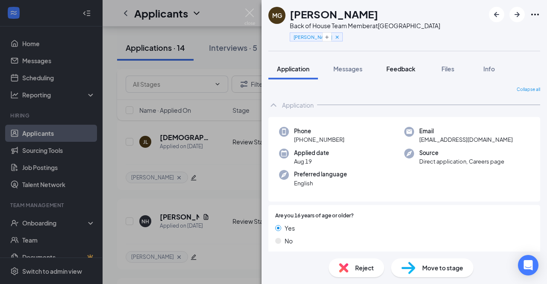
click at [404, 67] on span "Feedback" at bounding box center [400, 69] width 29 height 8
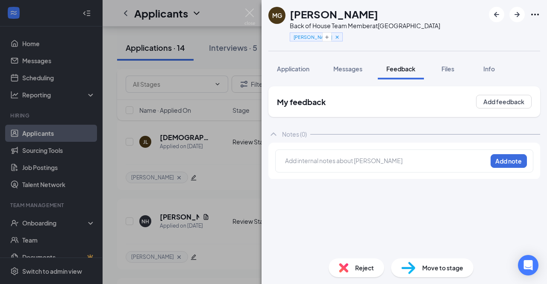
click at [329, 163] on div at bounding box center [385, 160] width 201 height 9
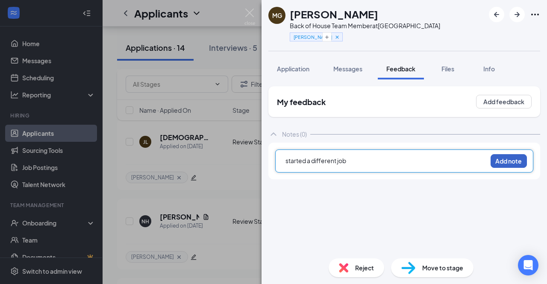
click at [518, 164] on button "Add note" at bounding box center [509, 161] width 36 height 14
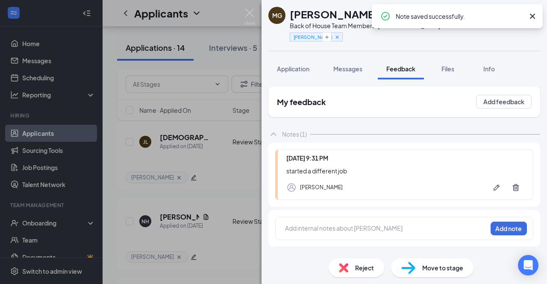
click at [354, 275] on div "Reject" at bounding box center [357, 268] width 56 height 19
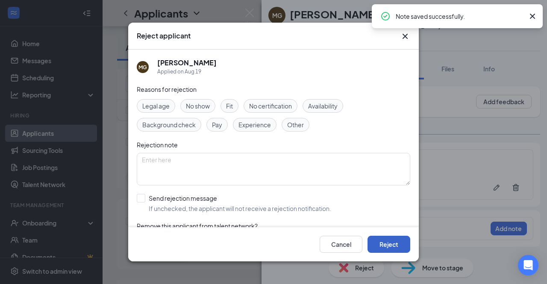
click at [375, 245] on button "Reject" at bounding box center [389, 244] width 43 height 17
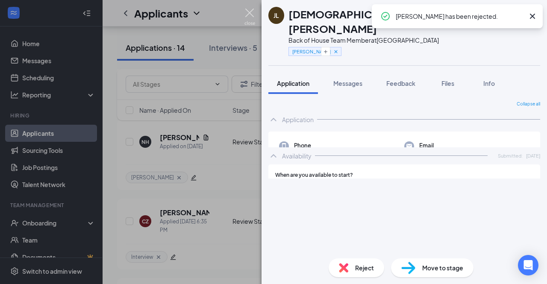
click at [250, 14] on img at bounding box center [249, 17] width 11 height 17
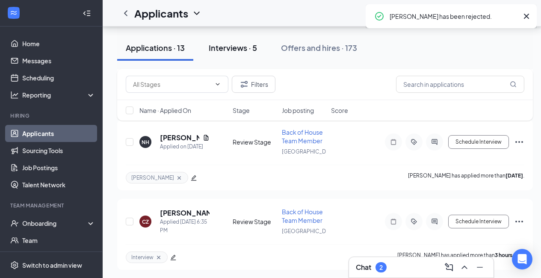
click at [223, 54] on button "Interviews · 5" at bounding box center [232, 48] width 65 height 26
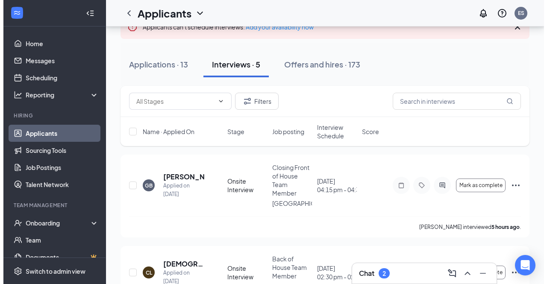
scroll to position [62, 0]
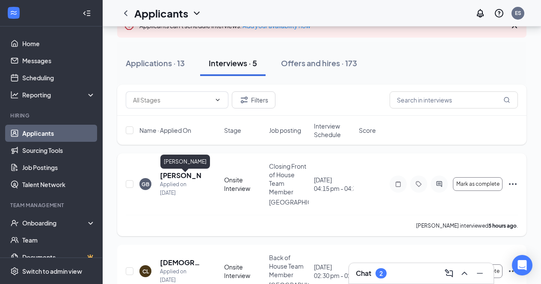
click at [176, 178] on h5 "Gianna Burgin" at bounding box center [180, 175] width 41 height 9
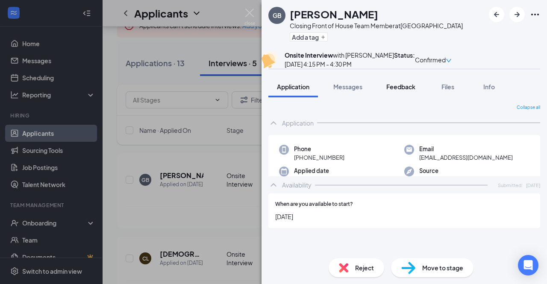
click at [402, 97] on button "Feedback" at bounding box center [401, 86] width 46 height 21
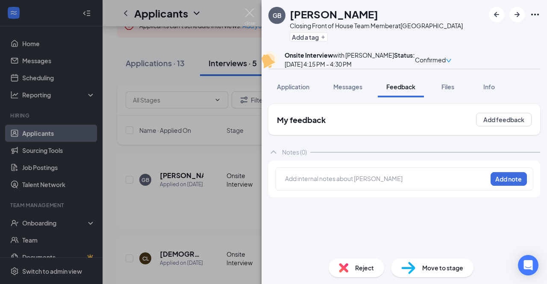
click at [374, 183] on div at bounding box center [385, 178] width 201 height 9
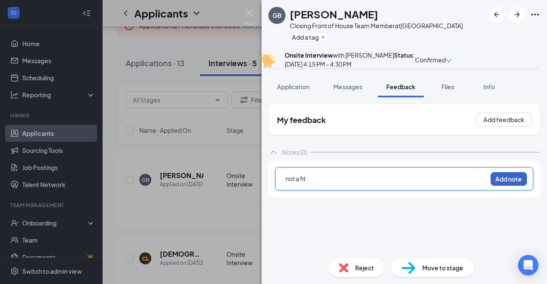
click at [505, 186] on button "Add note" at bounding box center [509, 179] width 36 height 14
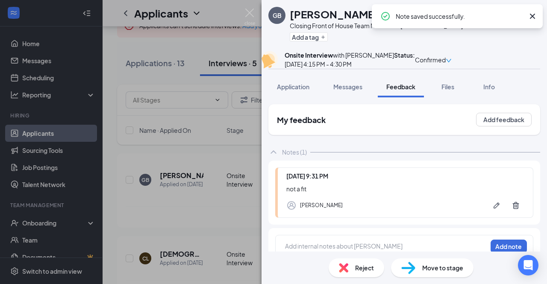
click at [347, 268] on img at bounding box center [343, 267] width 9 height 9
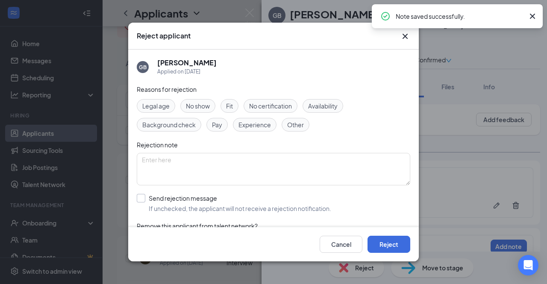
click at [209, 200] on input "Send rejection message If unchecked, the applicant will not receive a rejection…" at bounding box center [234, 203] width 194 height 19
checkbox input "true"
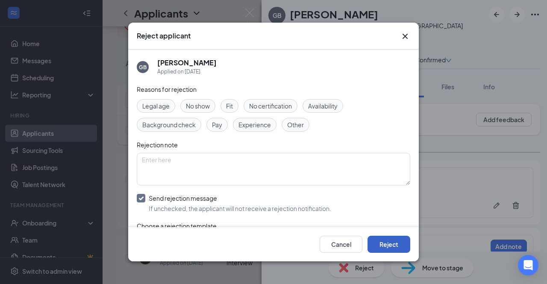
click at [388, 241] on button "Reject" at bounding box center [389, 244] width 43 height 17
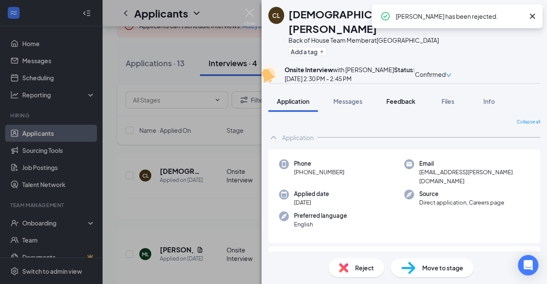
click at [389, 105] on span "Feedback" at bounding box center [400, 101] width 29 height 8
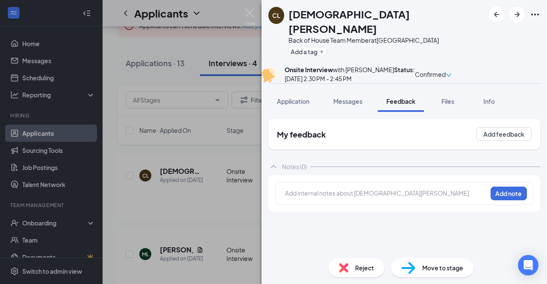
click at [337, 200] on div at bounding box center [385, 194] width 201 height 11
click at [495, 204] on div "not a fit Add note" at bounding box center [404, 193] width 258 height 23
click at [497, 199] on button "Add note" at bounding box center [509, 194] width 36 height 14
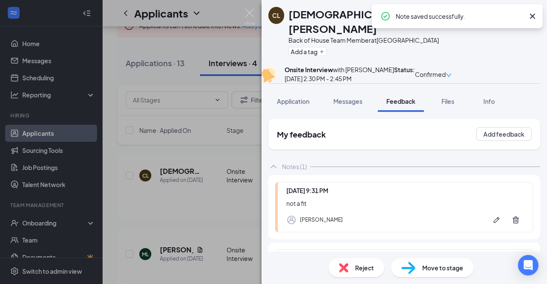
click at [342, 268] on img at bounding box center [343, 267] width 9 height 9
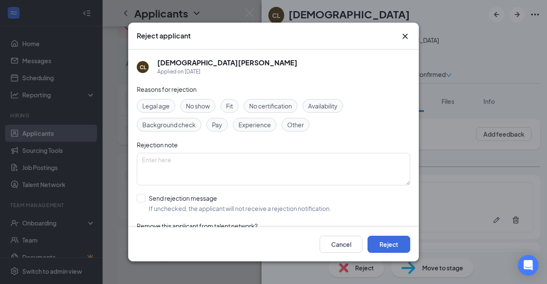
click at [203, 191] on div "Reasons for rejection Legal age No show Fit No certification Availability Backg…" at bounding box center [274, 171] width 274 height 172
click at [203, 195] on input "Send rejection message If unchecked, the applicant will not receive a rejection…" at bounding box center [234, 203] width 194 height 19
checkbox input "true"
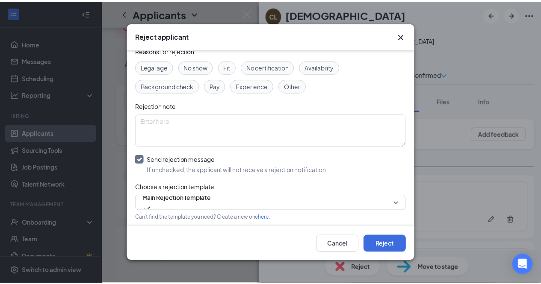
scroll to position [39, 0]
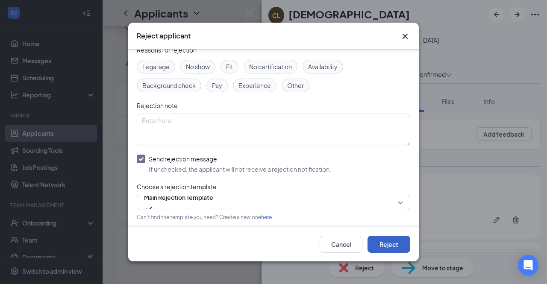
click at [377, 238] on button "Reject" at bounding box center [389, 244] width 43 height 17
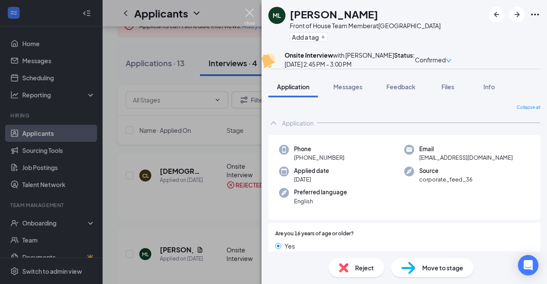
click at [249, 9] on img at bounding box center [249, 17] width 11 height 17
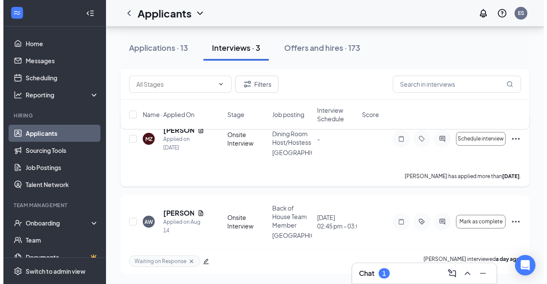
scroll to position [203, 0]
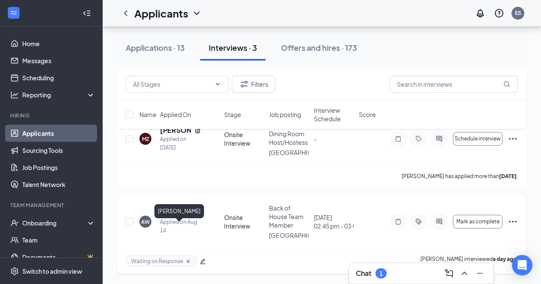
click at [176, 210] on h5 "Adam Winston" at bounding box center [175, 213] width 31 height 9
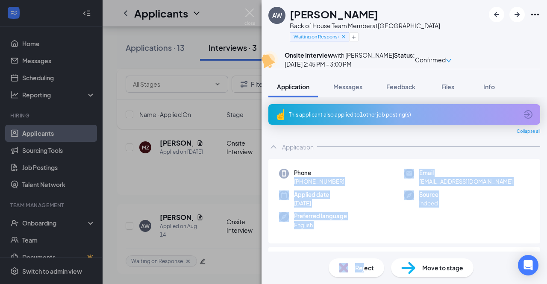
drag, startPoint x: 365, startPoint y: 270, endPoint x: 352, endPoint y: 183, distance: 88.2
click at [352, 183] on div "AW Adam Winston Back of House Team Member at Crossroads Center Waiting on Respo…" at bounding box center [404, 142] width 285 height 284
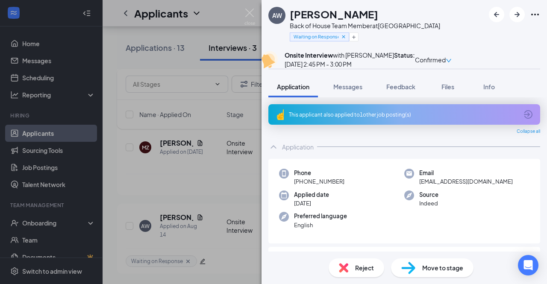
click at [390, 91] on span "Feedback" at bounding box center [400, 87] width 29 height 8
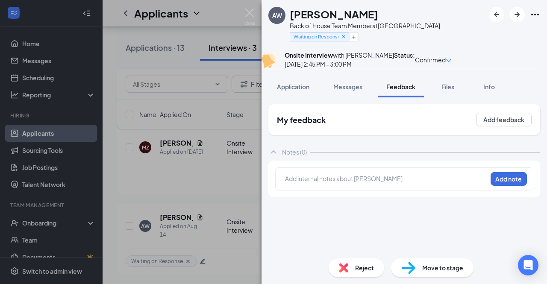
click at [336, 183] on div at bounding box center [385, 178] width 201 height 9
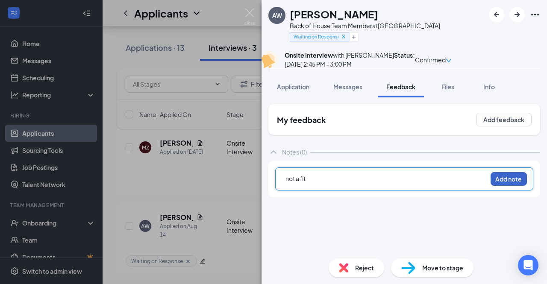
click at [504, 186] on button "Add note" at bounding box center [509, 179] width 36 height 14
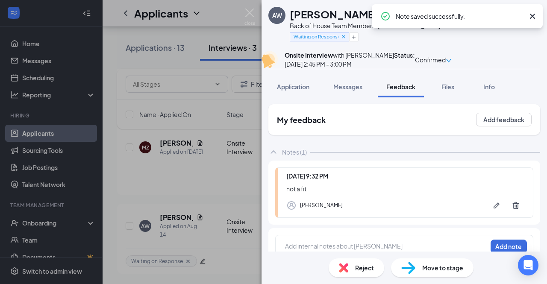
click at [343, 275] on div "Reject" at bounding box center [357, 268] width 56 height 19
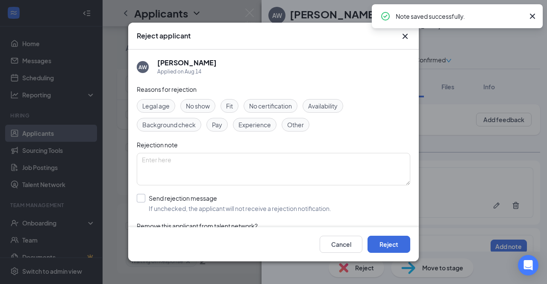
click at [182, 199] on input "Send rejection message If unchecked, the applicant will not receive a rejection…" at bounding box center [234, 203] width 194 height 19
checkbox input "true"
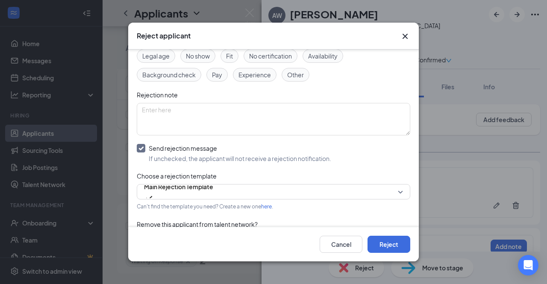
scroll to position [54, 0]
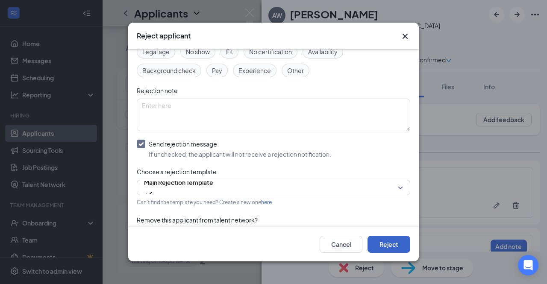
click at [391, 246] on button "Reject" at bounding box center [389, 244] width 43 height 17
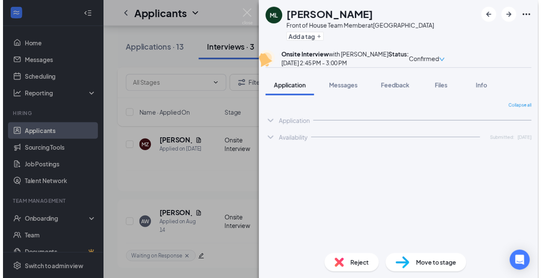
scroll to position [110, 0]
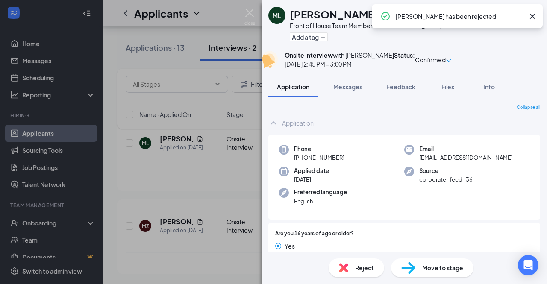
click at [252, 12] on img at bounding box center [249, 17] width 11 height 17
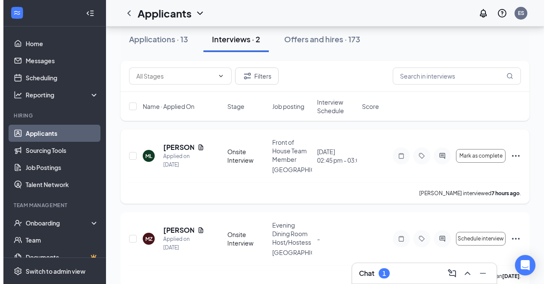
scroll to position [110, 0]
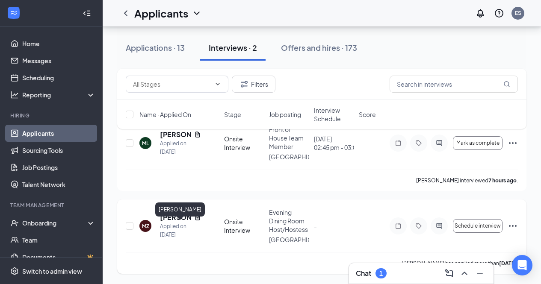
click at [177, 216] on h5 "Megan Zieske" at bounding box center [175, 217] width 31 height 9
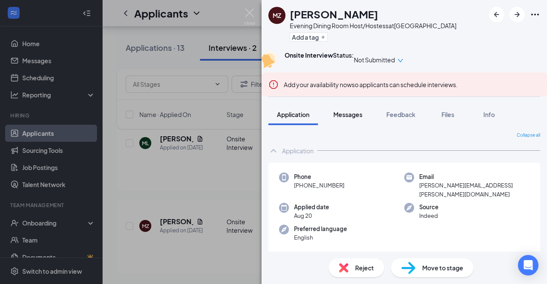
click at [349, 118] on span "Messages" at bounding box center [347, 115] width 29 height 8
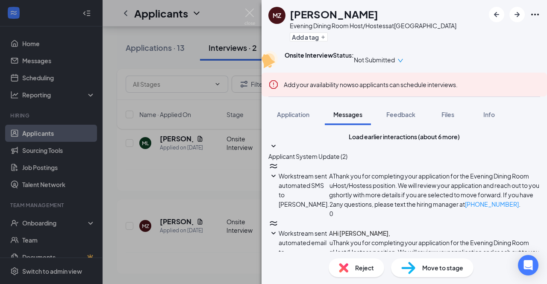
scroll to position [290, 0]
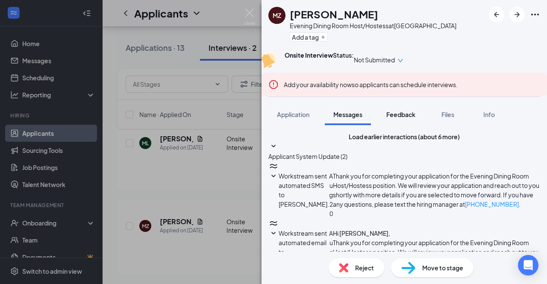
click at [409, 118] on span "Feedback" at bounding box center [400, 115] width 29 height 8
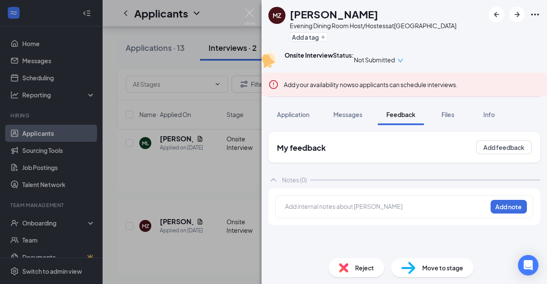
click at [370, 211] on div at bounding box center [385, 206] width 201 height 9
click at [502, 214] on button "Add note" at bounding box center [509, 207] width 36 height 14
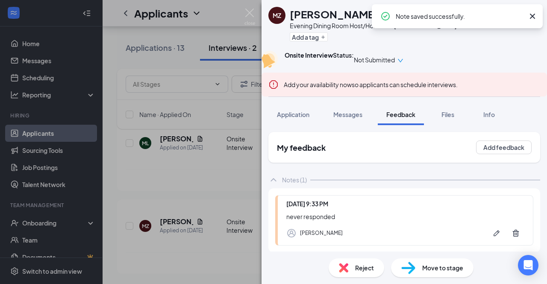
click at [340, 274] on div "Reject" at bounding box center [357, 268] width 56 height 19
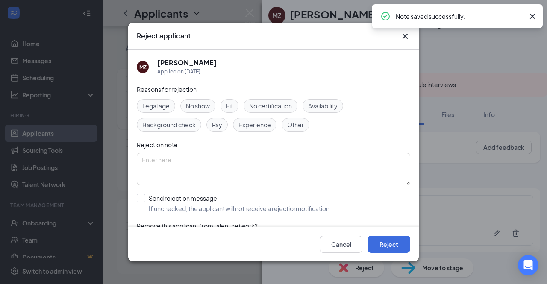
scroll to position [29, 0]
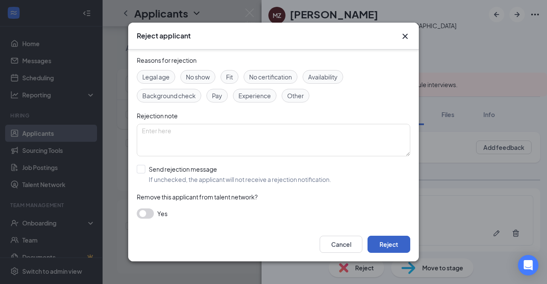
click at [380, 249] on button "Reject" at bounding box center [389, 244] width 43 height 17
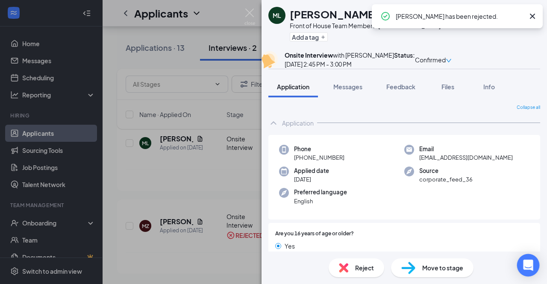
click at [523, 265] on div "Open Intercom Messenger" at bounding box center [528, 265] width 23 height 23
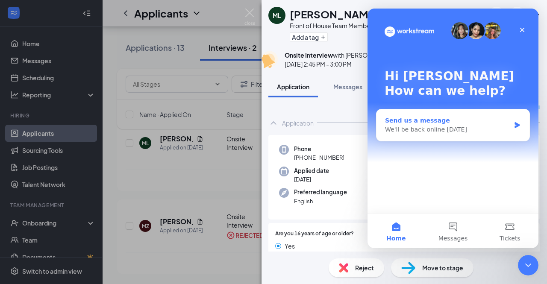
click at [442, 125] on div "We'll be back online tomorrow" at bounding box center [447, 129] width 125 height 9
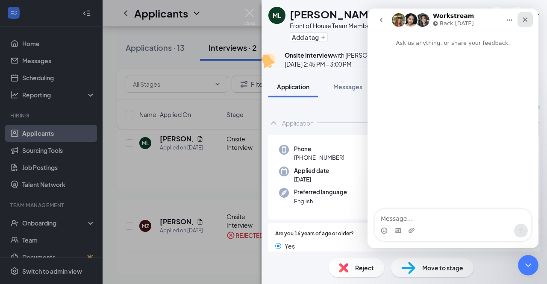
click at [524, 22] on icon "Close" at bounding box center [525, 19] width 7 height 7
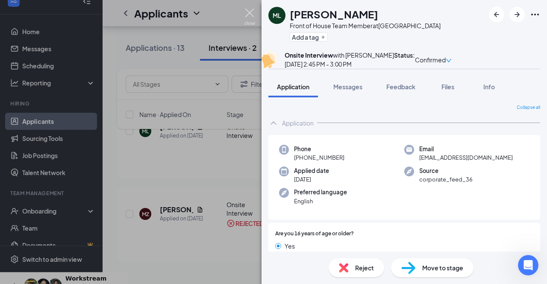
click at [245, 15] on img at bounding box center [249, 17] width 11 height 17
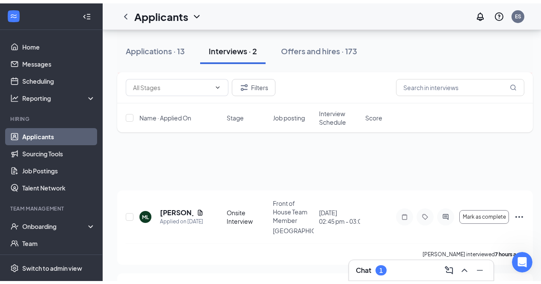
scroll to position [21, 0]
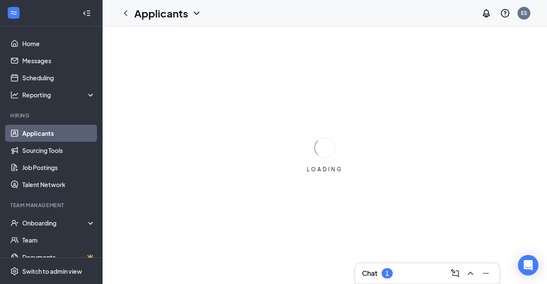
click at [390, 272] on div "1" at bounding box center [387, 273] width 11 height 10
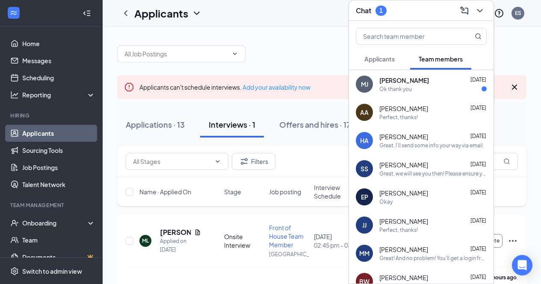
click at [370, 89] on div "MJ" at bounding box center [364, 84] width 17 height 17
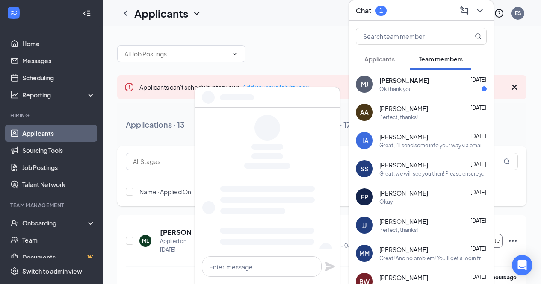
scroll to position [21, 0]
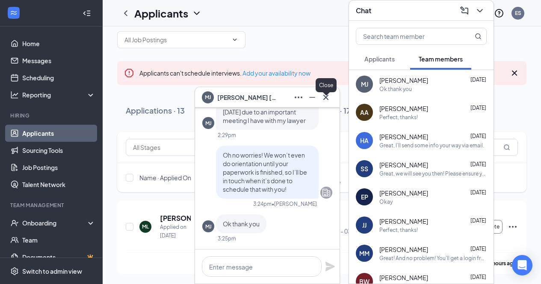
click at [332, 100] on div at bounding box center [326, 98] width 14 height 14
click at [329, 98] on icon "Cross" at bounding box center [326, 97] width 10 height 10
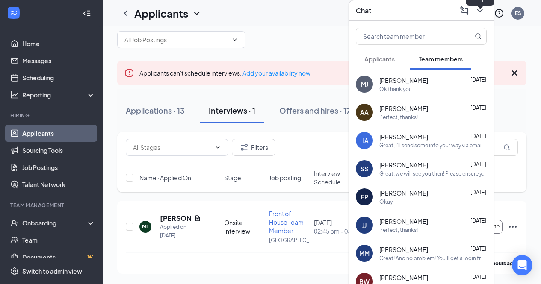
click at [477, 12] on icon "ChevronDown" at bounding box center [479, 11] width 10 height 10
